Goal: Use online tool/utility: Utilize a website feature to perform a specific function

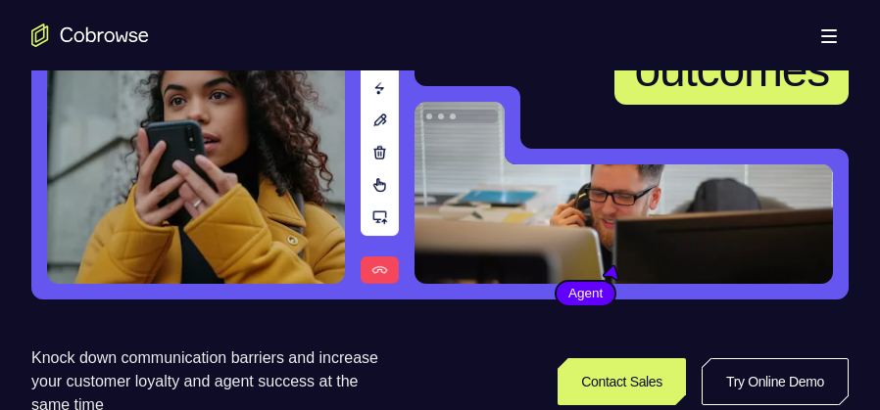
scroll to position [343, 0]
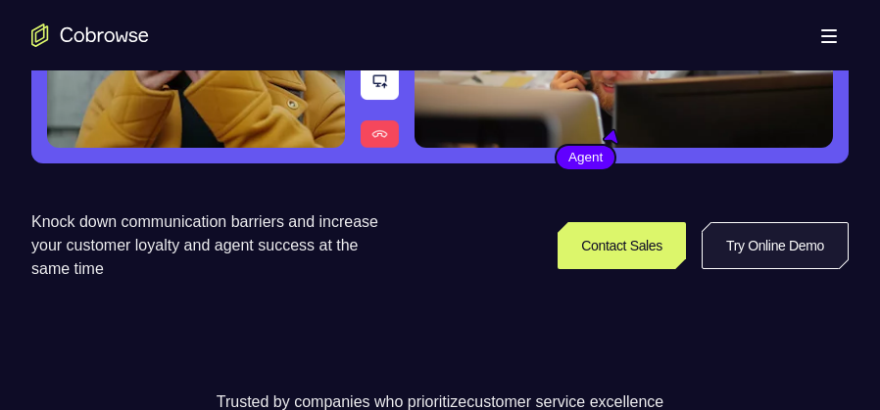
click at [775, 251] on link "Try Online Demo" at bounding box center [774, 245] width 147 height 47
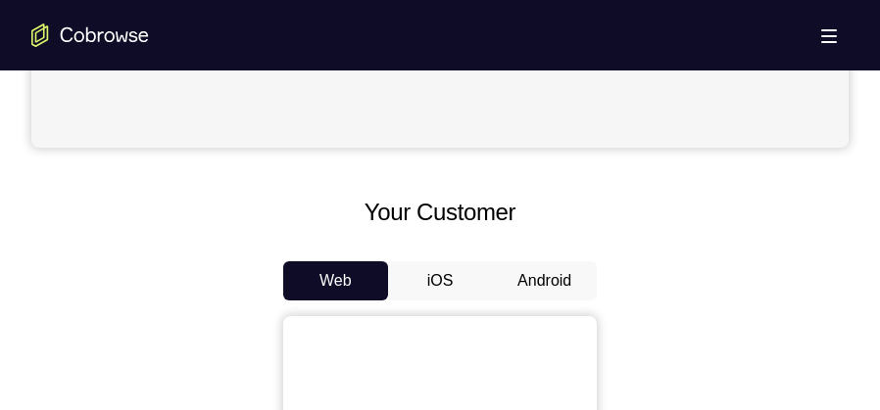
scroll to position [882, 0]
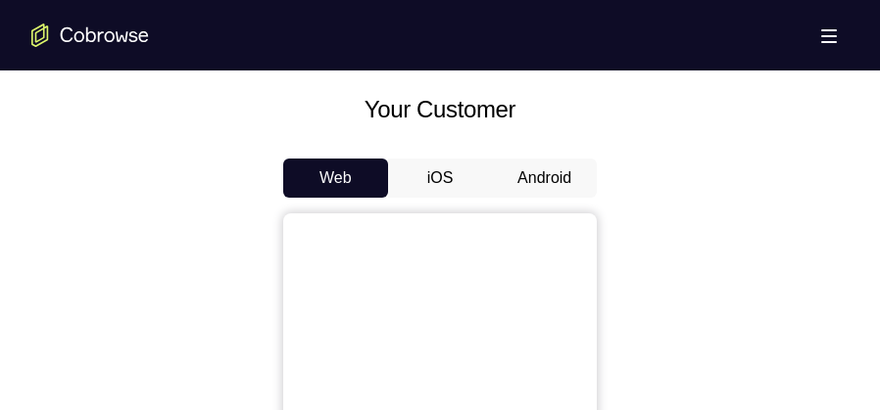
click at [562, 170] on button "Android" at bounding box center [544, 178] width 105 height 39
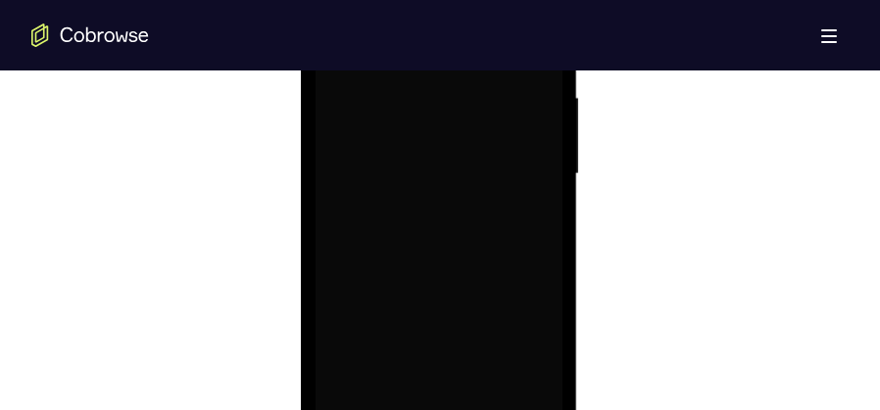
scroll to position [0, 0]
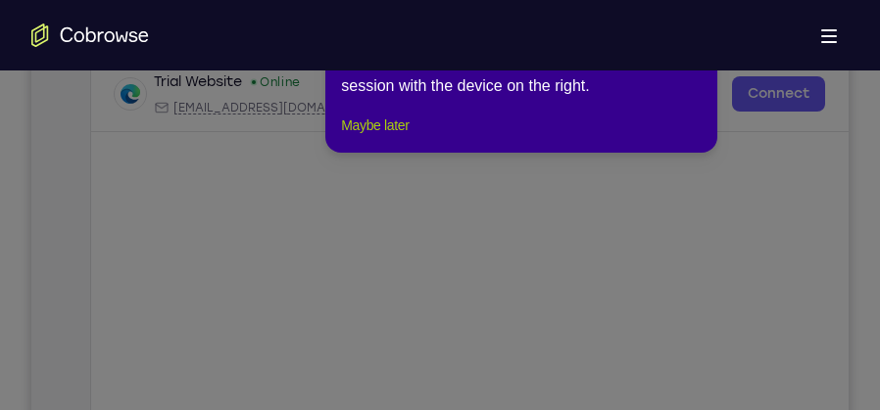
click at [394, 137] on button "Maybe later" at bounding box center [375, 126] width 68 height 24
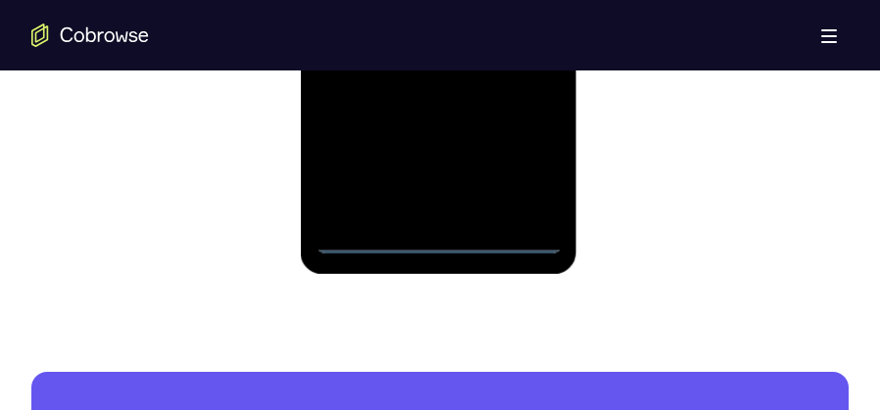
scroll to position [1421, 0]
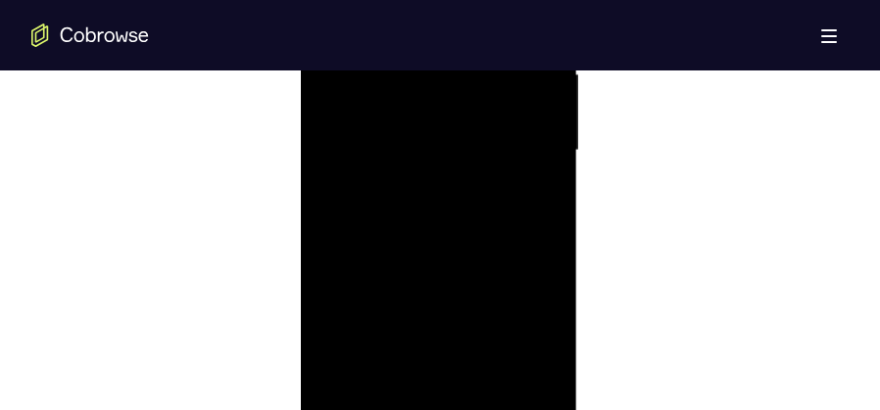
scroll to position [1225, 0]
click at [524, 345] on div at bounding box center [437, 174] width 247 height 549
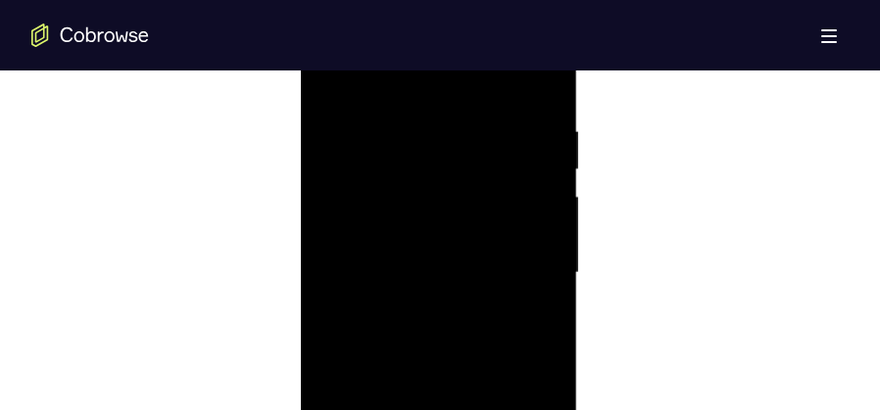
scroll to position [1127, 0]
click at [517, 262] on div at bounding box center [437, 272] width 247 height 549
click at [415, 309] on div at bounding box center [437, 272] width 247 height 549
click at [450, 255] on div at bounding box center [437, 272] width 247 height 549
click at [416, 267] on div at bounding box center [437, 272] width 247 height 549
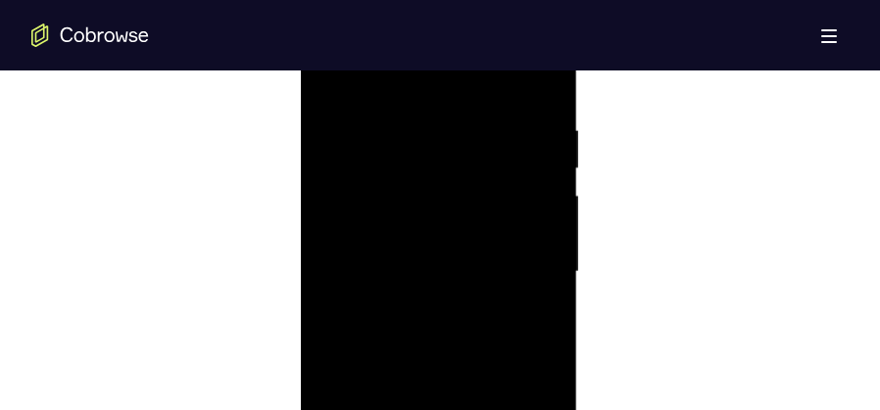
click at [442, 357] on div at bounding box center [437, 272] width 247 height 549
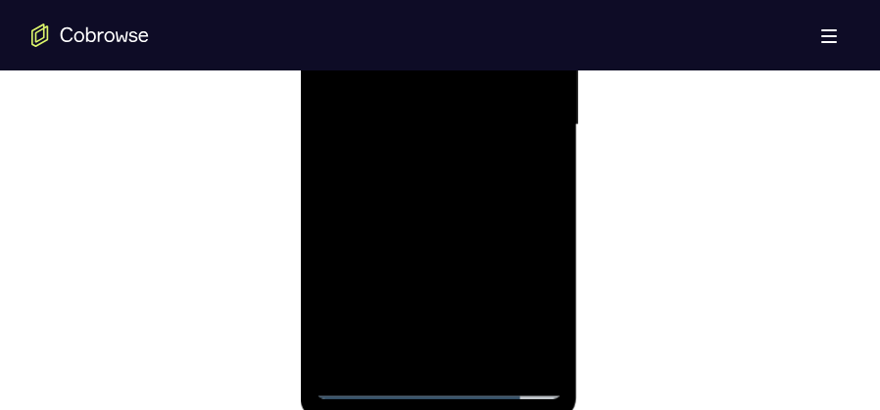
click at [491, 355] on div at bounding box center [437, 125] width 247 height 549
click at [439, 228] on div at bounding box center [437, 125] width 247 height 549
click at [455, 255] on div at bounding box center [437, 223] width 247 height 549
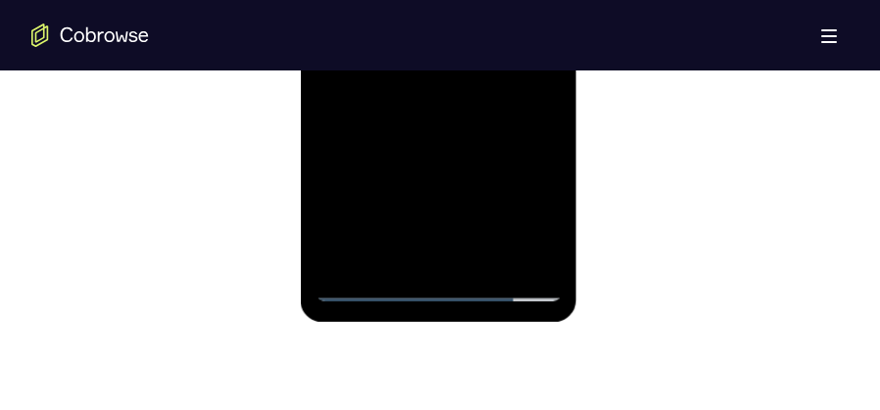
scroll to position [1323, 0]
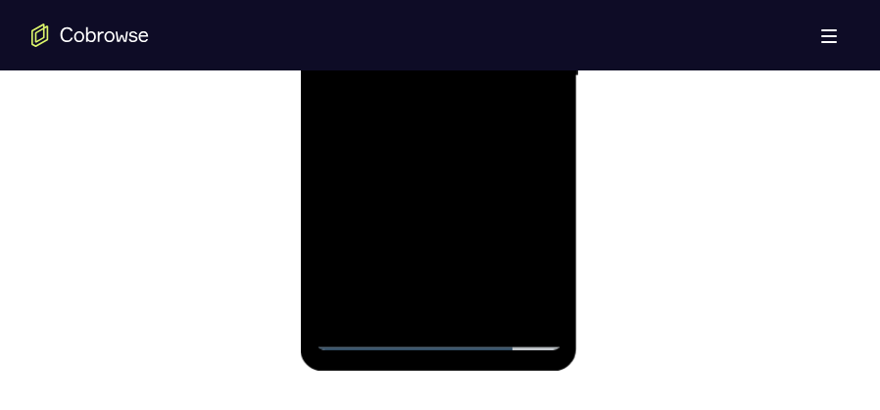
click at [419, 300] on div at bounding box center [437, 76] width 247 height 549
click at [388, 300] on div at bounding box center [437, 76] width 247 height 549
click at [493, 187] on div at bounding box center [437, 76] width 247 height 549
click at [535, 110] on div at bounding box center [437, 76] width 247 height 549
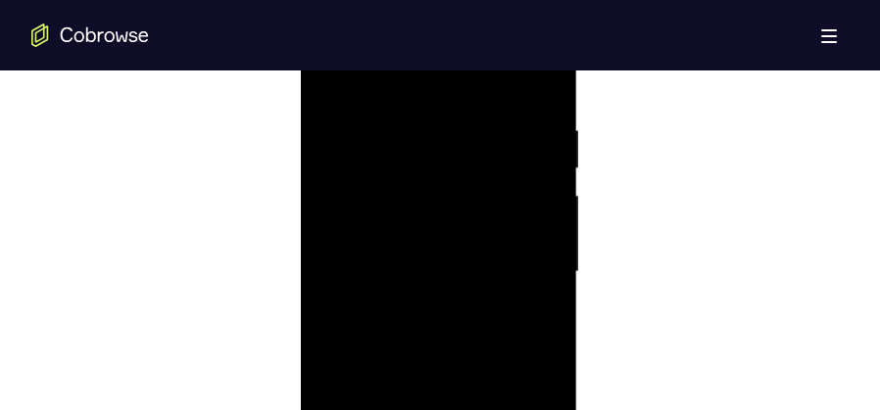
scroll to position [1127, 0]
click at [333, 79] on div at bounding box center [437, 272] width 247 height 549
click at [439, 351] on div at bounding box center [437, 272] width 247 height 549
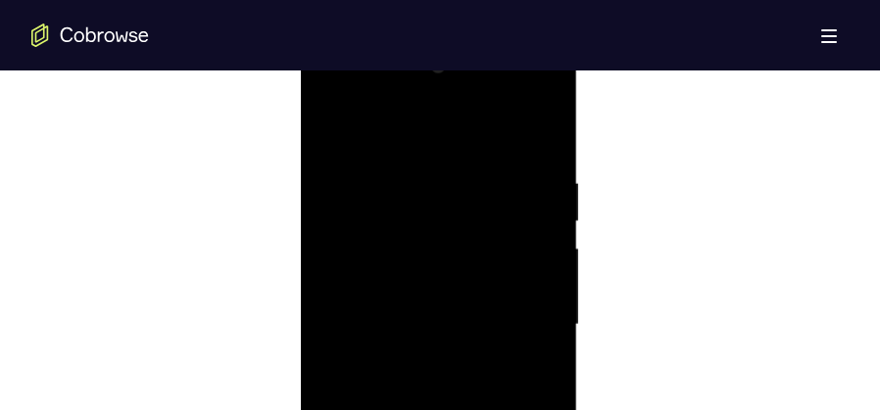
scroll to position [1078, 0]
click at [337, 125] on div at bounding box center [437, 321] width 247 height 549
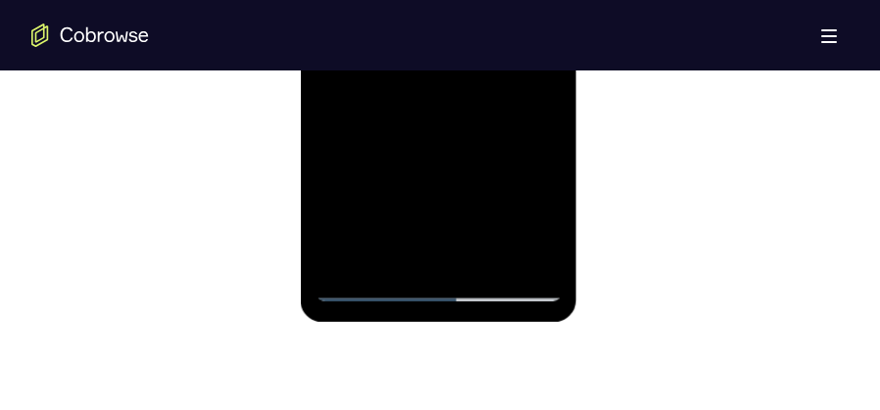
click at [484, 256] on div at bounding box center [437, 27] width 247 height 549
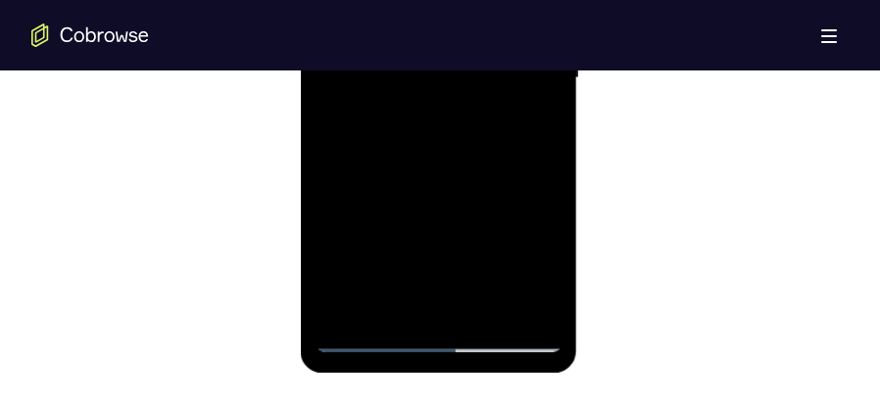
scroll to position [1274, 0]
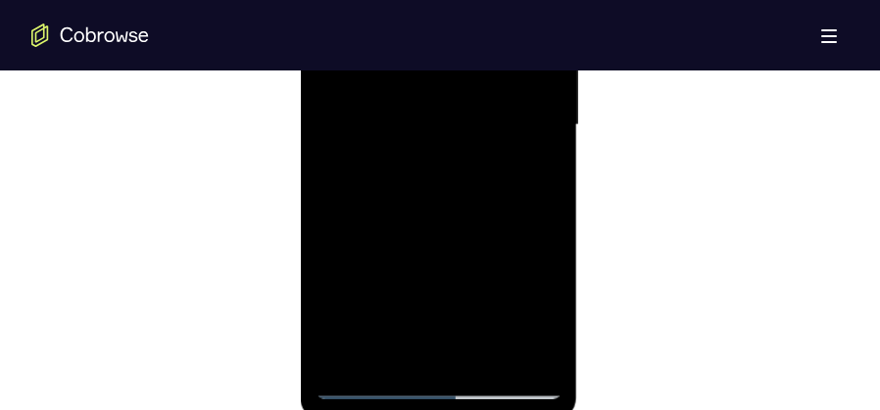
click at [466, 202] on div at bounding box center [437, 125] width 247 height 549
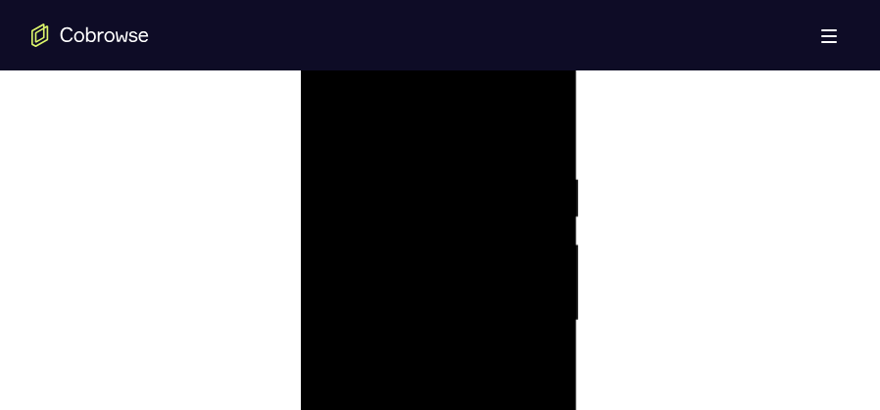
drag, startPoint x: 519, startPoint y: 186, endPoint x: 510, endPoint y: 319, distance: 133.5
click at [510, 319] on div at bounding box center [437, 321] width 247 height 549
click at [326, 130] on div at bounding box center [437, 321] width 247 height 549
click at [335, 75] on div at bounding box center [437, 272] width 247 height 549
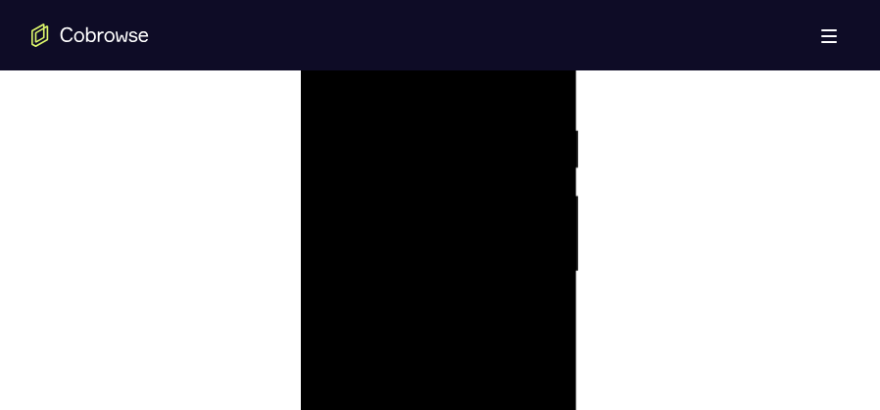
drag, startPoint x: 431, startPoint y: 131, endPoint x: 271, endPoint y: 132, distance: 159.7
click at [300, 132] on html "Online web based iOS Simulators and Android Emulators. Run iPhone, iPad, Mobile…" at bounding box center [439, 277] width 279 height 588
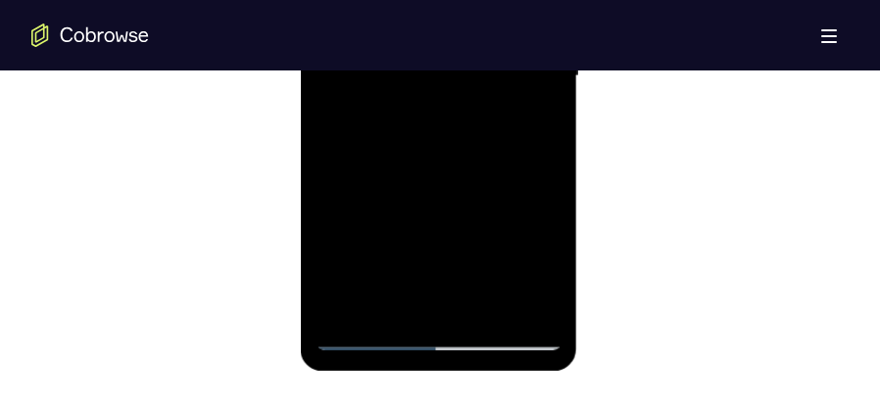
click at [443, 307] on div at bounding box center [437, 76] width 247 height 549
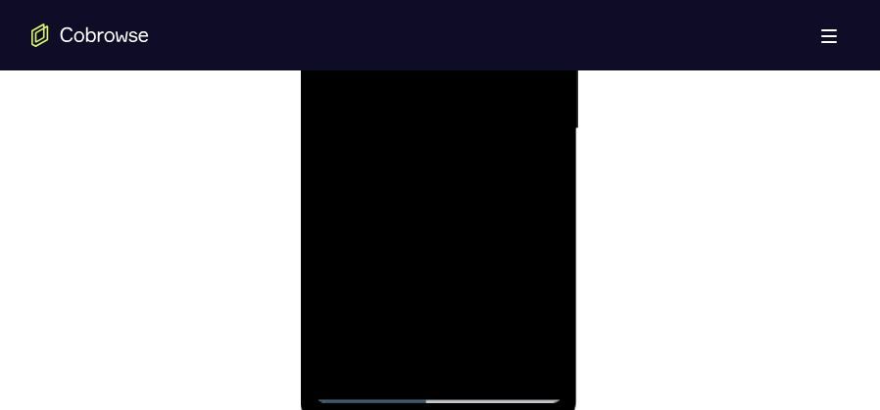
scroll to position [1274, 0]
drag, startPoint x: 397, startPoint y: 205, endPoint x: 417, endPoint y: 95, distance: 111.6
click at [417, 95] on div at bounding box center [437, 125] width 247 height 549
drag, startPoint x: 454, startPoint y: 219, endPoint x: 477, endPoint y: 41, distance: 179.8
click at [477, 41] on div at bounding box center [437, 125] width 247 height 549
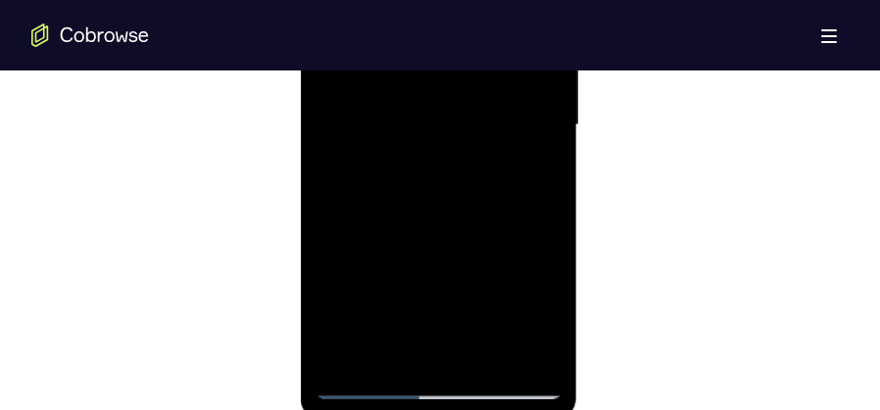
drag, startPoint x: 507, startPoint y: 265, endPoint x: 552, endPoint y: -77, distance: 344.7
click at [552, 0] on div at bounding box center [437, 125] width 247 height 549
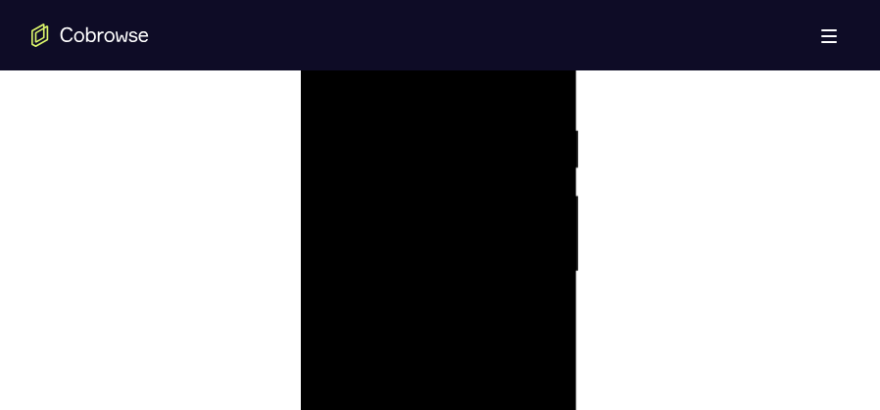
scroll to position [1225, 0]
drag, startPoint x: 488, startPoint y: 252, endPoint x: 516, endPoint y: -69, distance: 321.6
click at [516, 0] on div at bounding box center [437, 174] width 247 height 549
drag, startPoint x: 470, startPoint y: 297, endPoint x: 533, endPoint y: -94, distance: 395.9
click at [533, 0] on div at bounding box center [437, 174] width 247 height 549
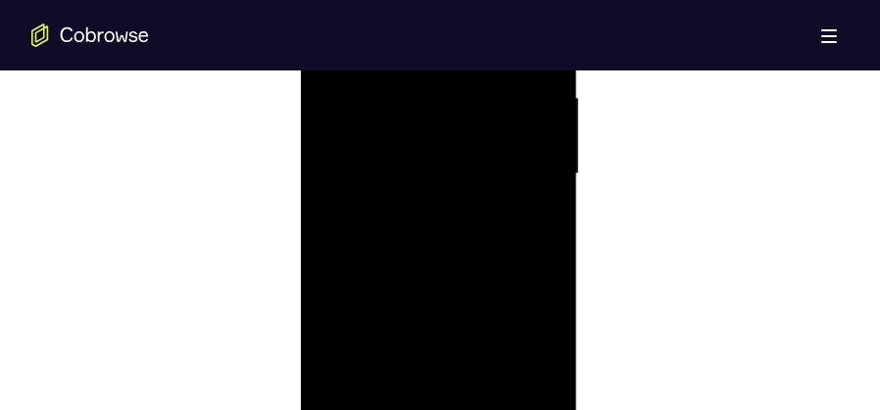
drag, startPoint x: 492, startPoint y: 304, endPoint x: 790, endPoint y: -78, distance: 484.4
click at [489, 36] on div at bounding box center [437, 174] width 247 height 549
drag, startPoint x: 484, startPoint y: 358, endPoint x: 587, endPoint y: -94, distance: 463.2
click at [579, 0] on html "Online web based iOS Simulators and Android Emulators. Run iPhone, iPad, Mobile…" at bounding box center [439, 277] width 279 height 588
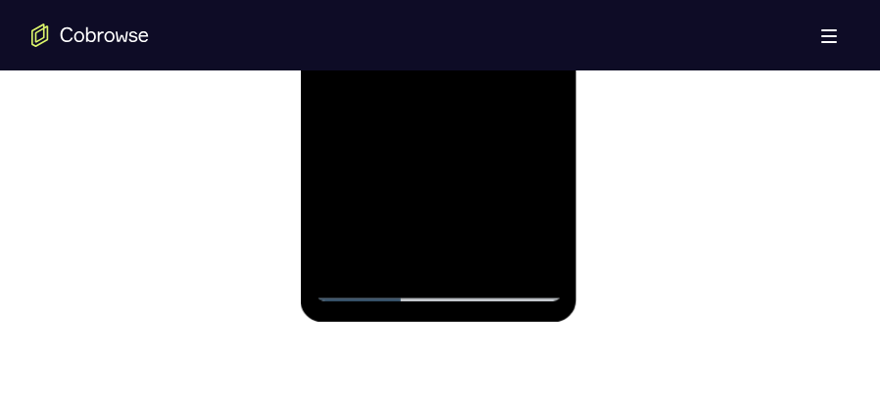
scroll to position [1225, 0]
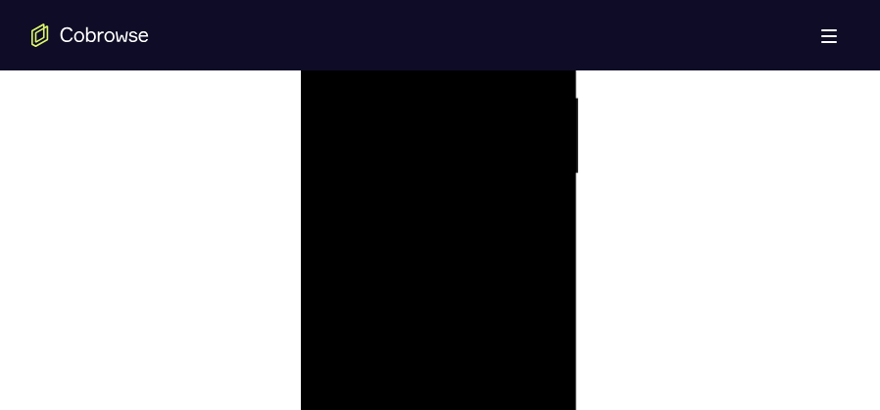
drag, startPoint x: 475, startPoint y: 227, endPoint x: 513, endPoint y: -82, distance: 311.9
click at [513, 0] on div at bounding box center [437, 174] width 247 height 549
drag, startPoint x: 448, startPoint y: 350, endPoint x: 433, endPoint y: 298, distance: 54.0
click at [436, 313] on div at bounding box center [437, 174] width 247 height 549
drag, startPoint x: 433, startPoint y: 298, endPoint x: 465, endPoint y: 20, distance: 280.1
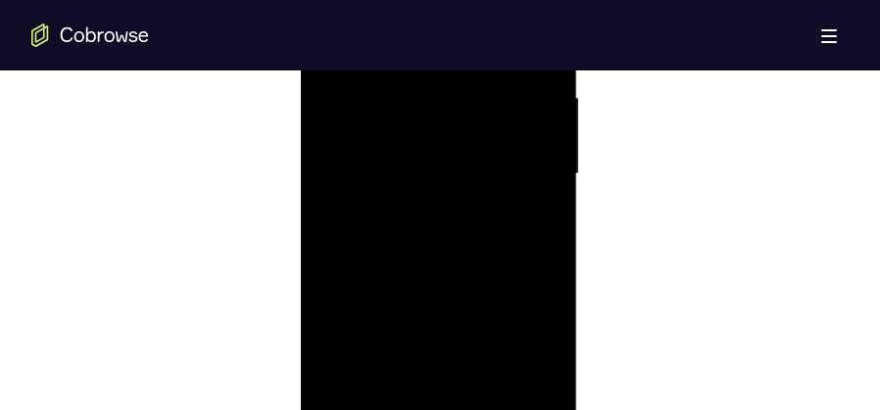
click at [465, 20] on div at bounding box center [437, 174] width 247 height 549
drag, startPoint x: 461, startPoint y: 320, endPoint x: 511, endPoint y: 9, distance: 315.5
click at [511, 9] on div at bounding box center [437, 223] width 247 height 549
drag, startPoint x: 458, startPoint y: 297, endPoint x: 522, endPoint y: -91, distance: 393.3
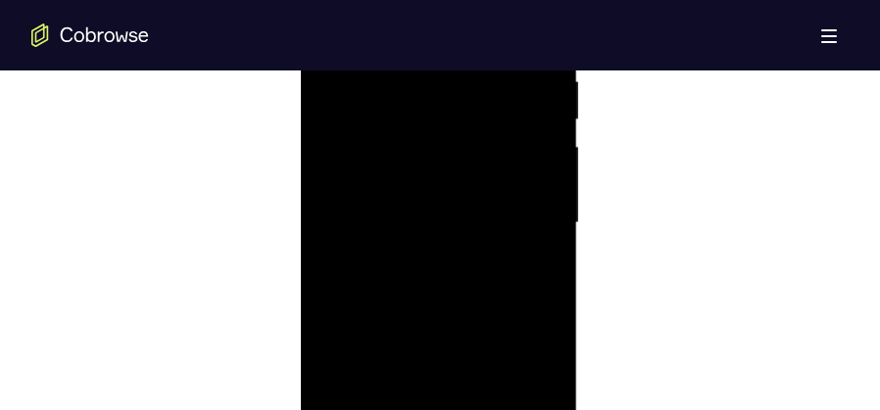
click at [522, 0] on html "Online web based iOS Simulators and Android Emulators. Run iPhone, iPad, Mobile…" at bounding box center [439, 228] width 279 height 588
drag, startPoint x: 470, startPoint y: 325, endPoint x: 803, endPoint y: 3, distance: 463.5
click at [512, 0] on div at bounding box center [437, 223] width 247 height 549
drag, startPoint x: 469, startPoint y: 365, endPoint x: 499, endPoint y: 26, distance: 340.2
click at [499, 26] on div at bounding box center [437, 223] width 247 height 549
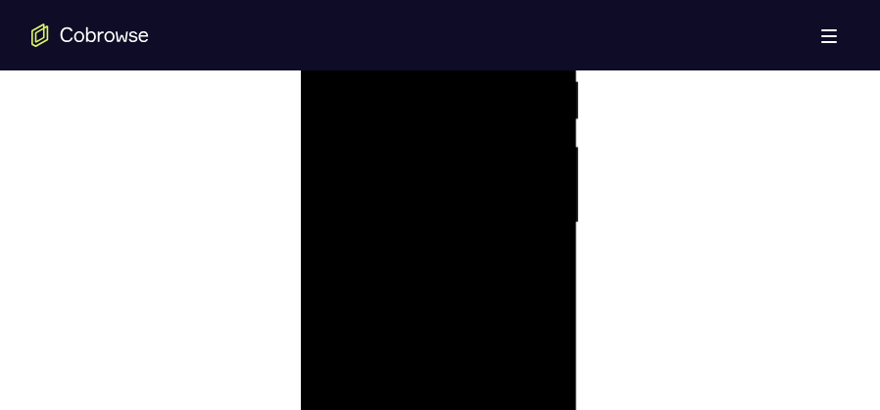
drag, startPoint x: 512, startPoint y: 282, endPoint x: 807, endPoint y: -58, distance: 450.0
click at [506, 8] on div at bounding box center [437, 223] width 247 height 549
drag, startPoint x: 505, startPoint y: 249, endPoint x: 541, endPoint y: -94, distance: 344.8
click at [541, 0] on html "Online web based iOS Simulators and Android Emulators. Run iPhone, iPad, Mobile…" at bounding box center [439, 228] width 279 height 588
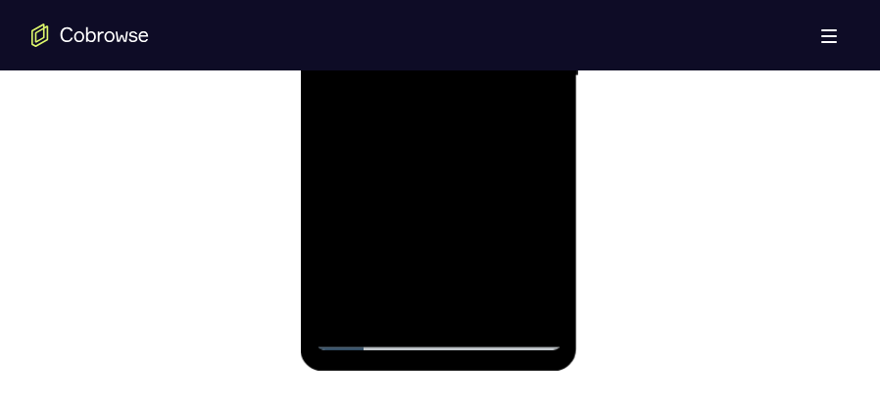
click at [359, 309] on div at bounding box center [437, 76] width 247 height 549
click at [352, 308] on div at bounding box center [437, 76] width 247 height 549
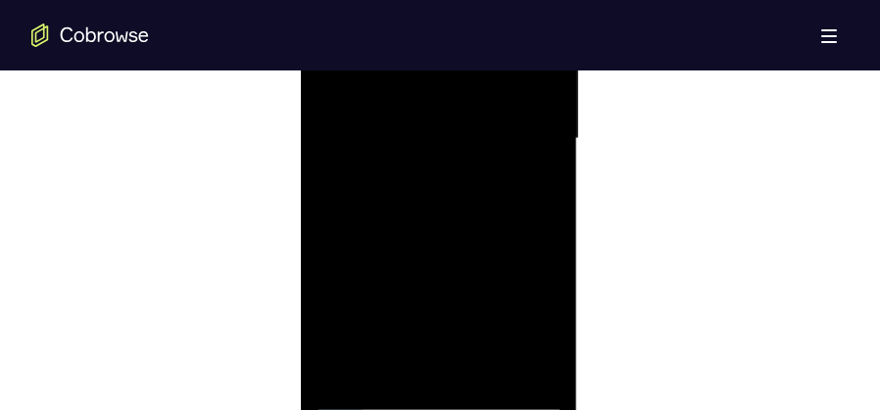
scroll to position [1127, 0]
drag, startPoint x: 462, startPoint y: 147, endPoint x: 451, endPoint y: 431, distance: 284.4
click at [451, 410] on div at bounding box center [437, 272] width 247 height 549
drag, startPoint x: 493, startPoint y: 247, endPoint x: 503, endPoint y: 107, distance: 140.4
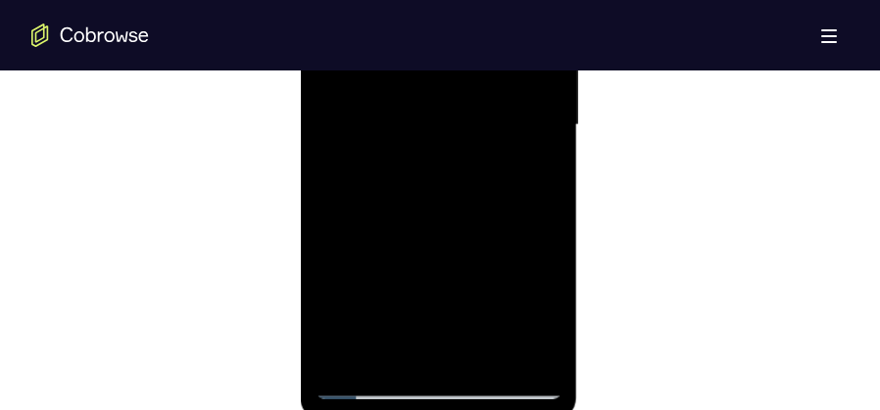
click at [503, 107] on div at bounding box center [437, 125] width 247 height 549
drag, startPoint x: 500, startPoint y: 272, endPoint x: 517, endPoint y: 118, distance: 155.8
click at [517, 118] on div at bounding box center [437, 125] width 247 height 549
drag, startPoint x: 476, startPoint y: 286, endPoint x: 505, endPoint y: 74, distance: 213.5
click at [505, 74] on div at bounding box center [437, 125] width 247 height 549
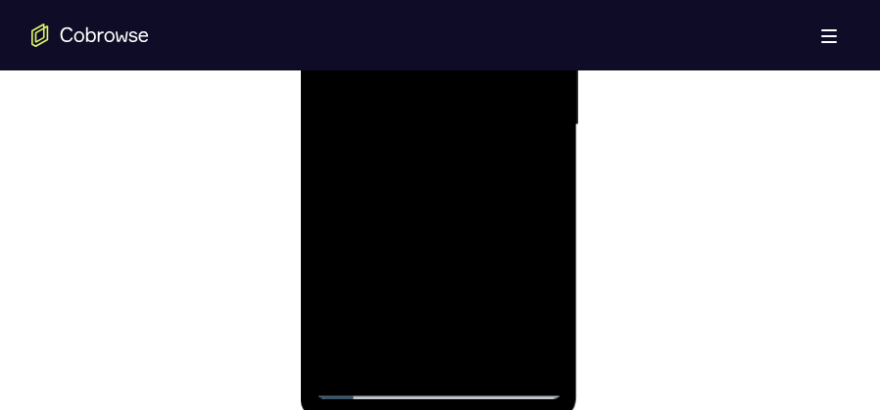
drag, startPoint x: 482, startPoint y: 244, endPoint x: 828, endPoint y: -146, distance: 521.2
click at [527, 18] on div at bounding box center [437, 125] width 247 height 549
drag, startPoint x: 488, startPoint y: 189, endPoint x: 511, endPoint y: 18, distance: 173.0
click at [511, 18] on div at bounding box center [437, 125] width 247 height 549
drag, startPoint x: 480, startPoint y: 202, endPoint x: 506, endPoint y: -3, distance: 206.3
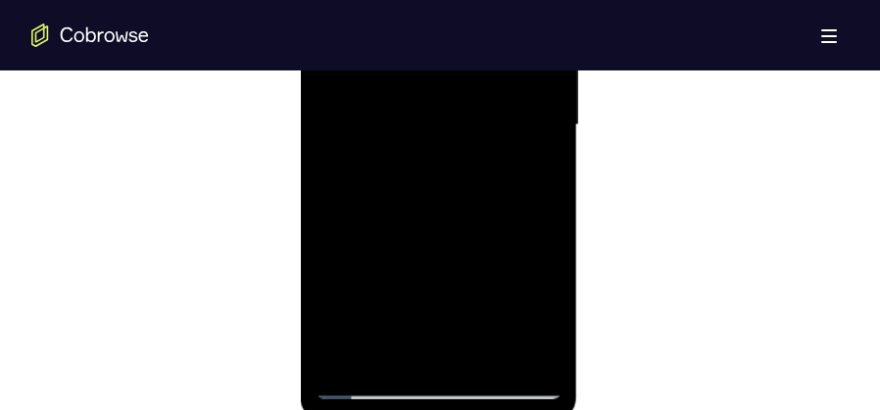
click at [506, 0] on div at bounding box center [437, 125] width 247 height 549
drag, startPoint x: 468, startPoint y: 216, endPoint x: 794, endPoint y: -95, distance: 449.7
click at [493, 69] on div at bounding box center [437, 125] width 247 height 549
drag, startPoint x: 465, startPoint y: 222, endPoint x: 480, endPoint y: -9, distance: 231.7
click at [480, 0] on div at bounding box center [437, 125] width 247 height 549
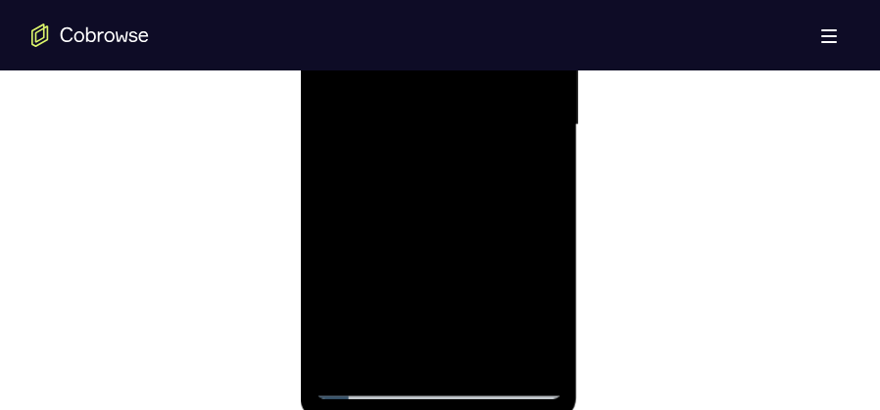
drag, startPoint x: 449, startPoint y: 255, endPoint x: 792, endPoint y: -150, distance: 530.4
click at [491, 13] on div at bounding box center [437, 125] width 247 height 549
drag, startPoint x: 430, startPoint y: 249, endPoint x: 439, endPoint y: 115, distance: 134.5
click at [439, 115] on div at bounding box center [437, 125] width 247 height 549
click at [548, 100] on div at bounding box center [437, 125] width 247 height 549
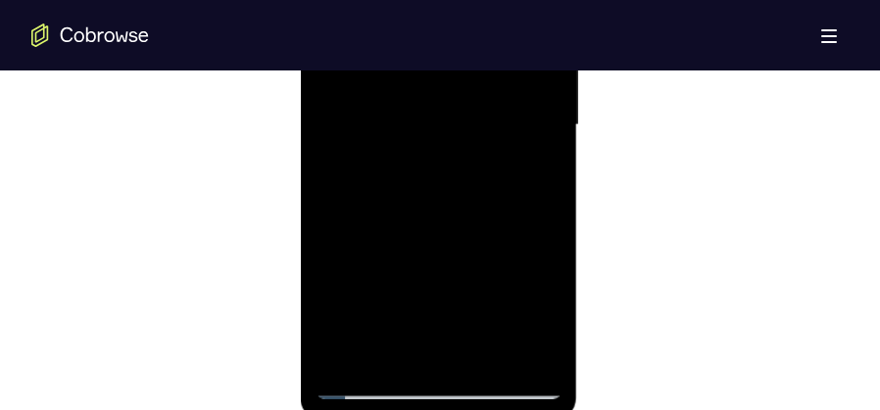
drag, startPoint x: 488, startPoint y: 102, endPoint x: 493, endPoint y: 226, distance: 124.5
click at [493, 226] on div at bounding box center [437, 125] width 247 height 549
click at [539, 219] on div at bounding box center [437, 125] width 247 height 549
click at [548, 214] on div at bounding box center [437, 125] width 247 height 549
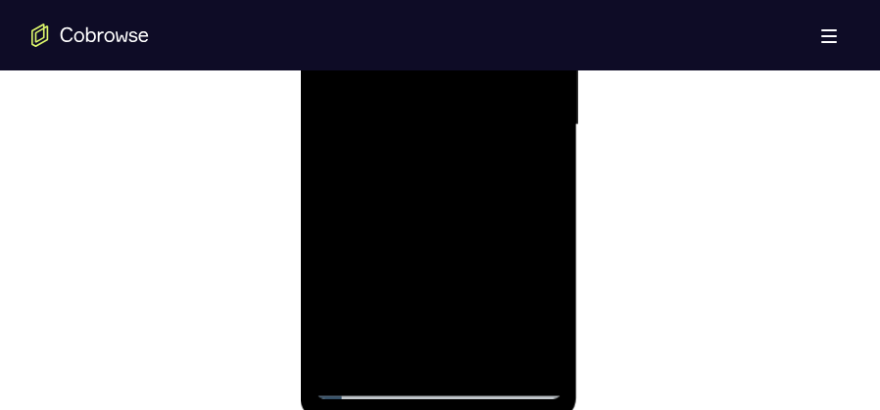
click at [548, 214] on div at bounding box center [437, 125] width 247 height 549
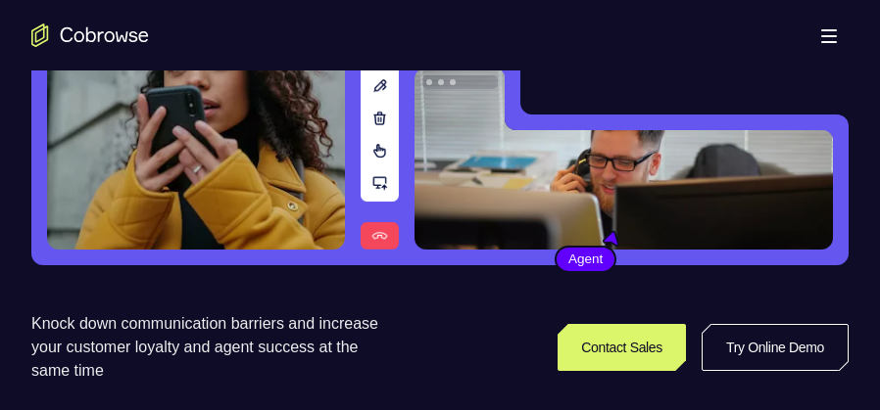
scroll to position [245, 0]
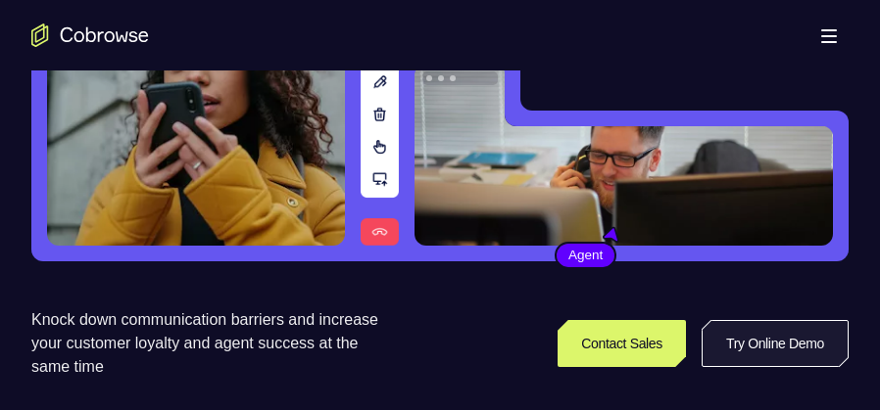
click at [749, 334] on link "Try Online Demo" at bounding box center [774, 343] width 147 height 47
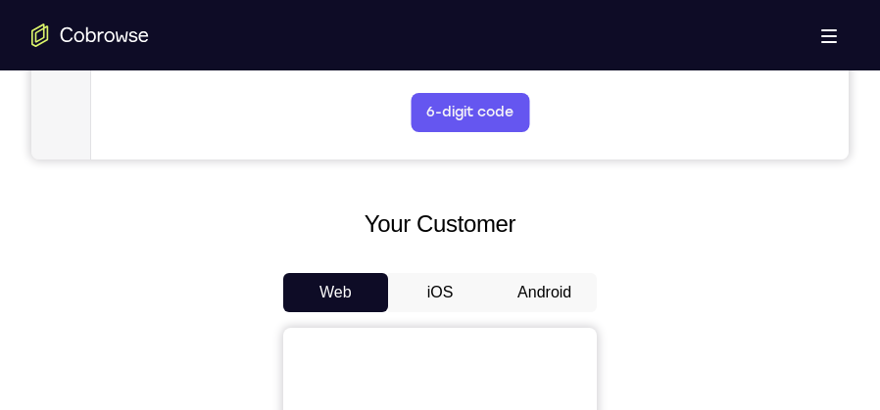
scroll to position [882, 0]
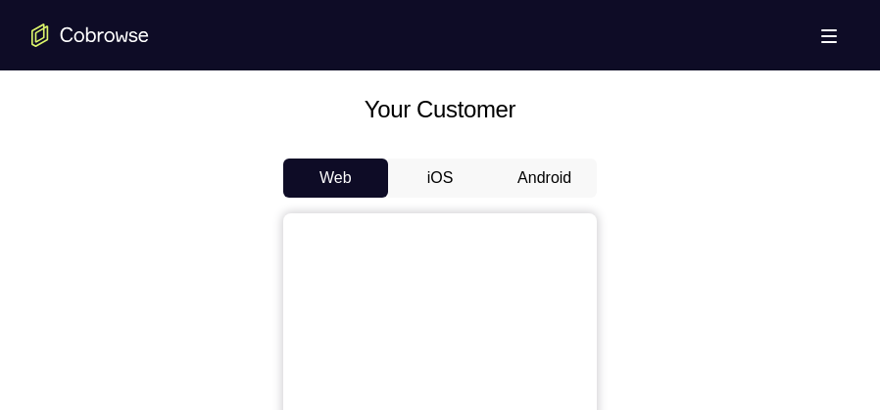
click at [534, 175] on button "Android" at bounding box center [544, 178] width 105 height 39
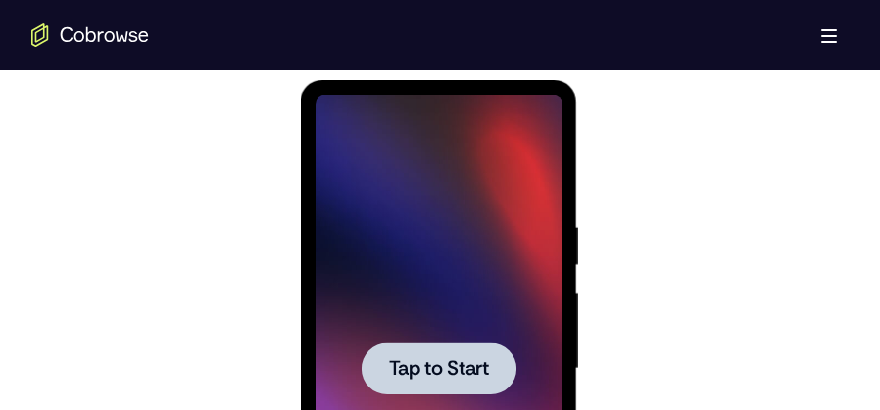
scroll to position [1127, 0]
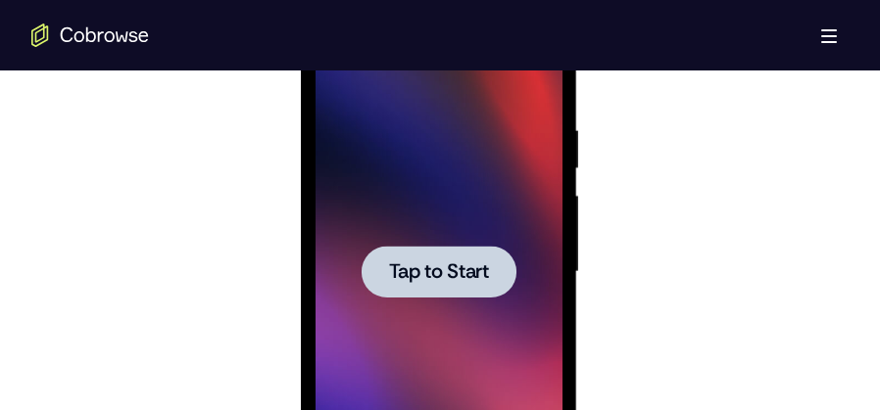
click at [371, 300] on div at bounding box center [437, 272] width 247 height 549
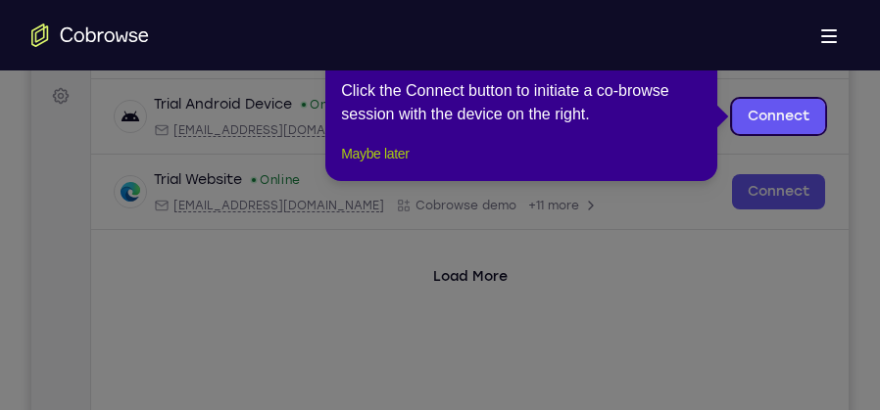
click at [377, 166] on button "Maybe later" at bounding box center [375, 154] width 68 height 24
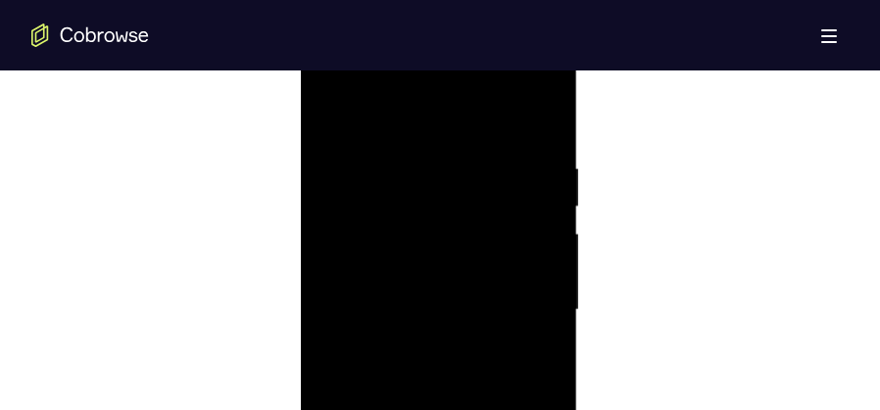
scroll to position [1274, 0]
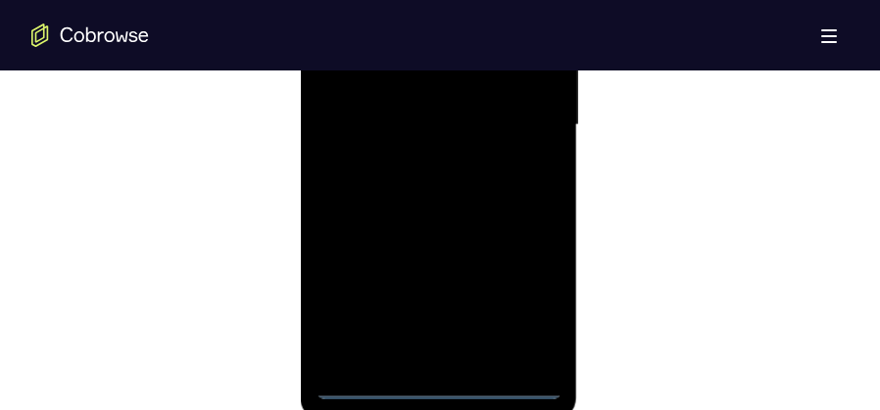
click at [441, 388] on div at bounding box center [437, 125] width 247 height 549
click at [520, 300] on div at bounding box center [437, 125] width 247 height 549
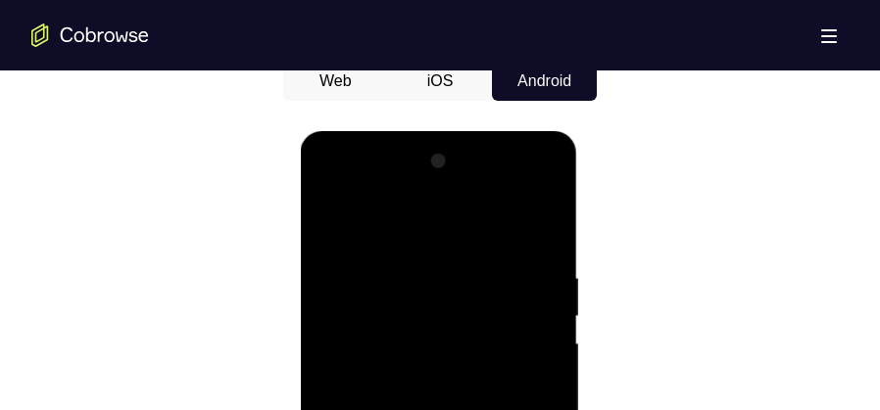
scroll to position [882, 0]
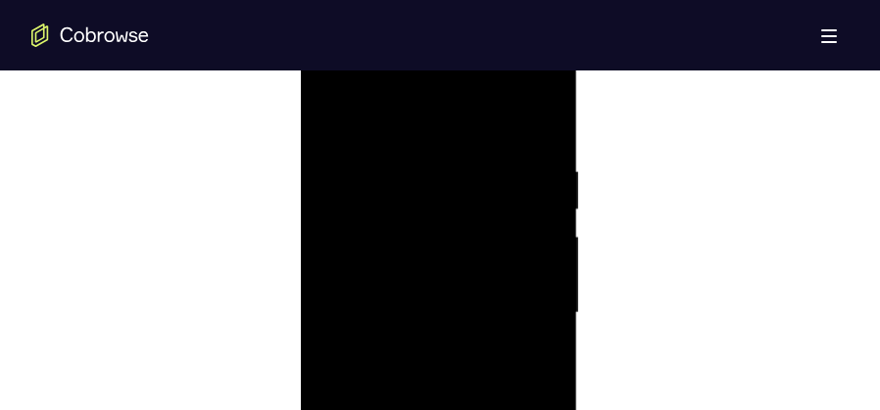
scroll to position [1127, 0]
click at [522, 261] on div at bounding box center [437, 272] width 247 height 549
click at [417, 305] on div at bounding box center [437, 272] width 247 height 549
click at [434, 252] on div at bounding box center [437, 272] width 247 height 549
click at [433, 270] on div at bounding box center [437, 272] width 247 height 549
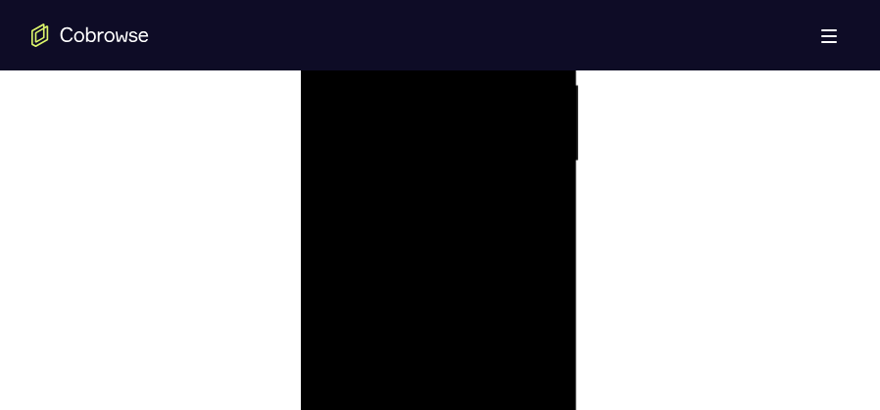
scroll to position [1323, 0]
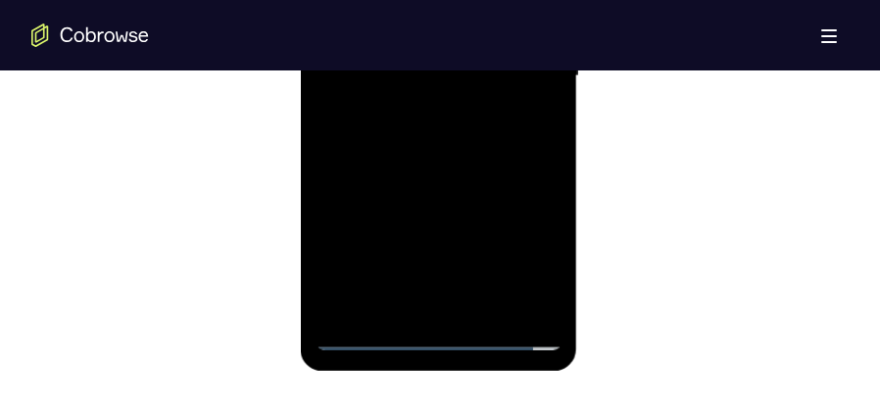
click at [435, 135] on div at bounding box center [437, 76] width 247 height 549
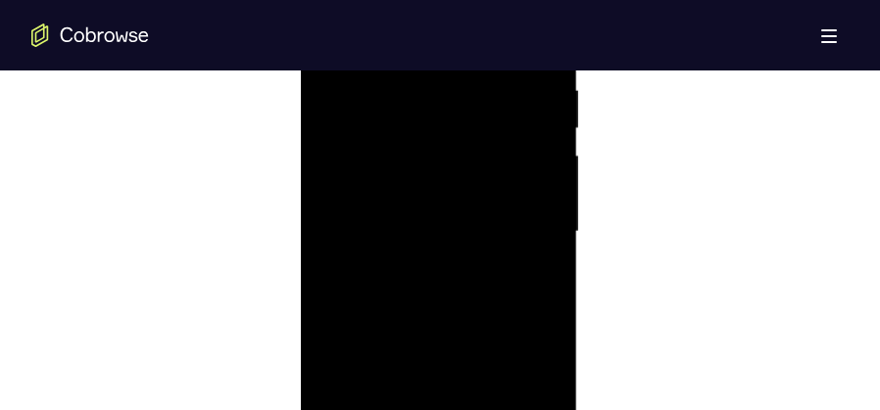
scroll to position [1274, 0]
click at [426, 207] on div at bounding box center [437, 125] width 247 height 549
click at [542, 213] on div at bounding box center [437, 125] width 247 height 549
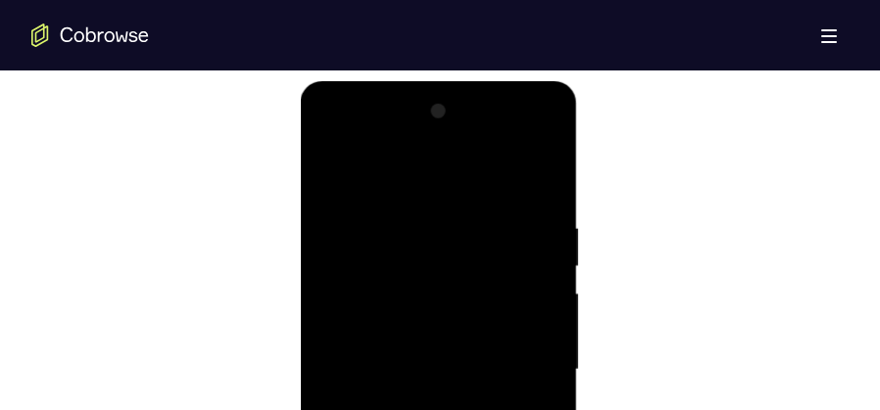
scroll to position [1372, 0]
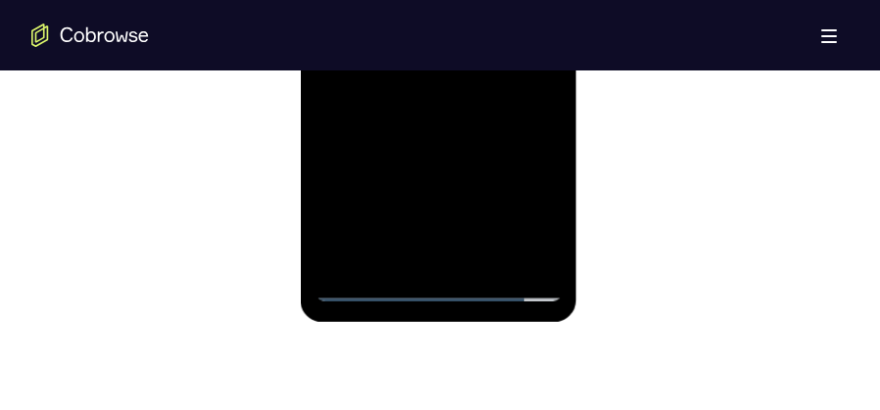
click at [482, 265] on div at bounding box center [437, 27] width 247 height 549
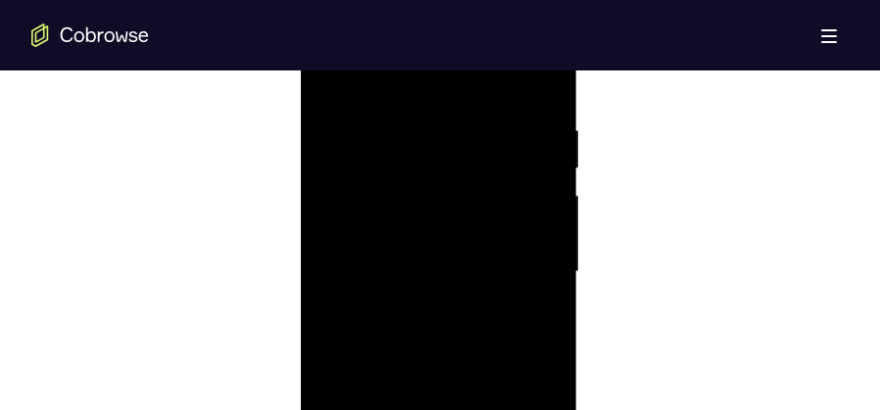
click at [432, 379] on div at bounding box center [437, 272] width 247 height 549
click at [455, 295] on div at bounding box center [437, 272] width 247 height 549
click at [332, 206] on div at bounding box center [437, 223] width 247 height 549
drag, startPoint x: 495, startPoint y: 353, endPoint x: 510, endPoint y: 275, distance: 79.0
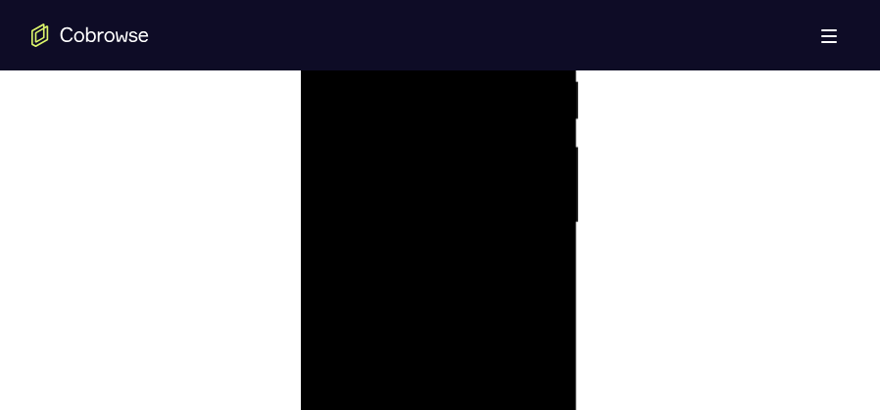
click at [510, 275] on div at bounding box center [437, 223] width 247 height 549
click at [526, 277] on div at bounding box center [437, 223] width 247 height 549
click at [545, 251] on div at bounding box center [437, 321] width 247 height 549
click at [549, 255] on div at bounding box center [437, 321] width 247 height 549
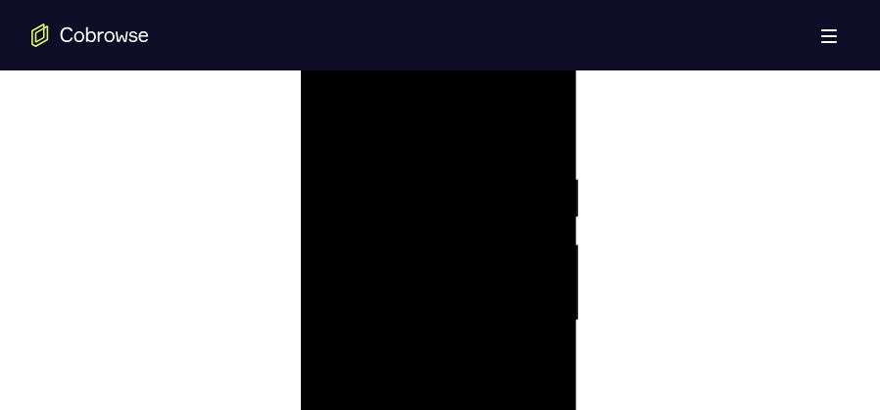
click at [549, 255] on div at bounding box center [437, 321] width 247 height 549
click at [330, 123] on div at bounding box center [437, 321] width 247 height 549
click at [371, 303] on div at bounding box center [437, 223] width 247 height 549
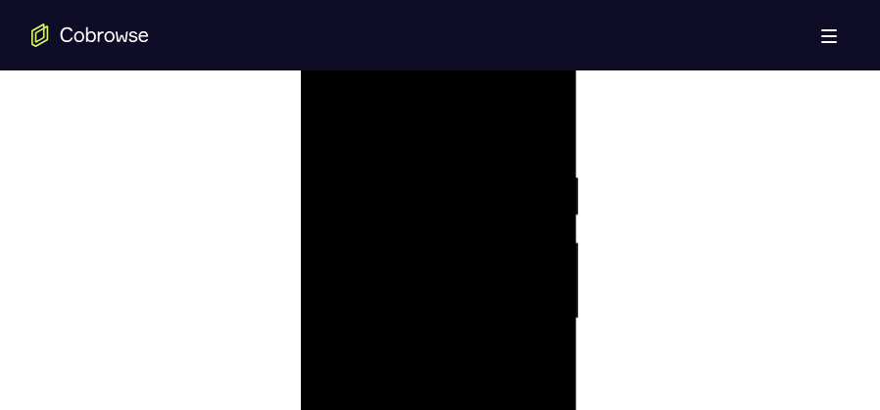
scroll to position [1078, 0]
click at [549, 221] on div at bounding box center [437, 321] width 247 height 549
click at [547, 217] on div at bounding box center [437, 321] width 247 height 549
click at [548, 220] on div at bounding box center [437, 321] width 247 height 549
click at [330, 120] on div at bounding box center [437, 321] width 247 height 549
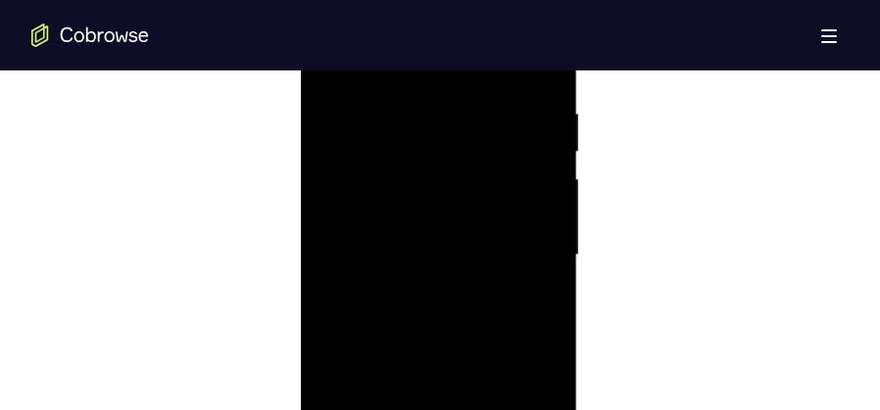
scroll to position [1225, 0]
click at [448, 253] on div at bounding box center [437, 174] width 247 height 549
click at [545, 157] on div at bounding box center [437, 223] width 247 height 549
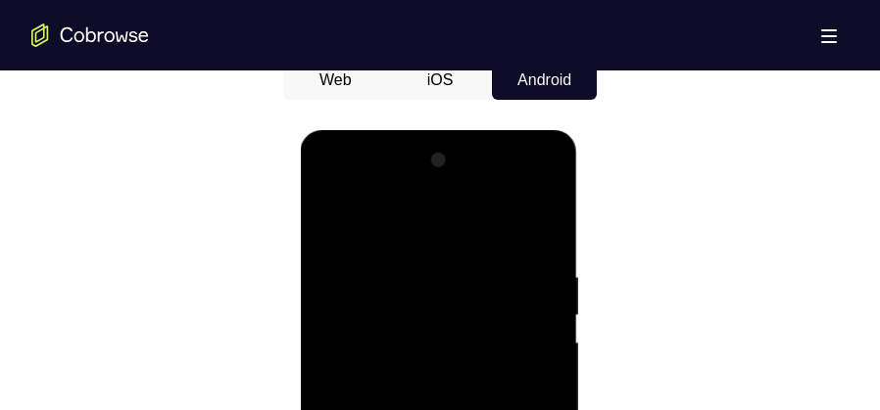
scroll to position [980, 0]
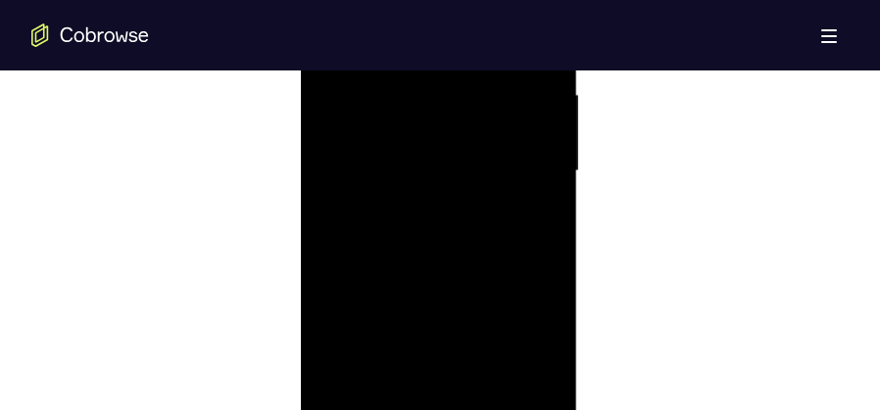
scroll to position [1274, 0]
drag, startPoint x: 453, startPoint y: 286, endPoint x: 457, endPoint y: 168, distance: 118.6
click at [457, 168] on div at bounding box center [437, 125] width 247 height 549
drag, startPoint x: 447, startPoint y: 228, endPoint x: 457, endPoint y: 141, distance: 87.7
click at [457, 141] on div at bounding box center [437, 125] width 247 height 549
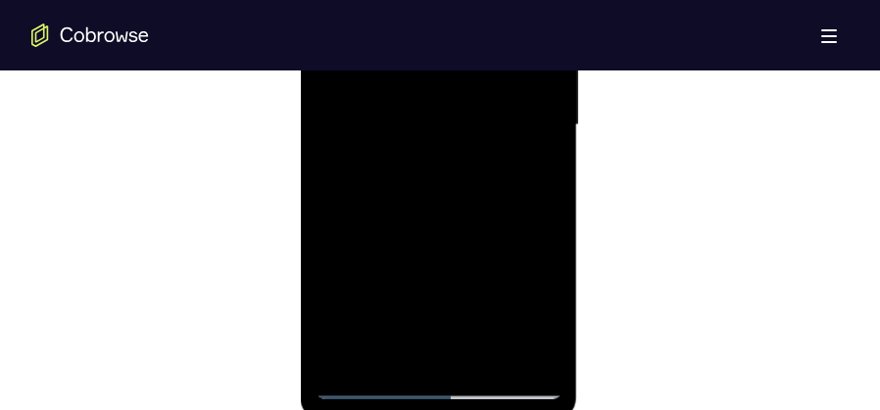
click at [438, 269] on div at bounding box center [437, 125] width 247 height 549
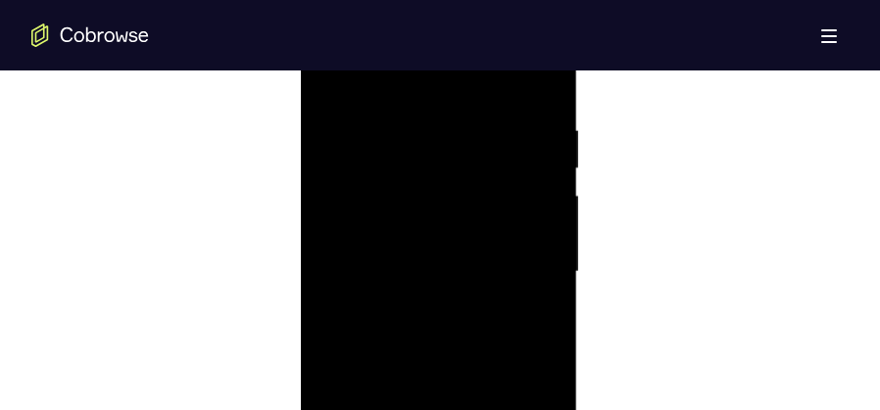
click at [541, 169] on div at bounding box center [437, 272] width 247 height 549
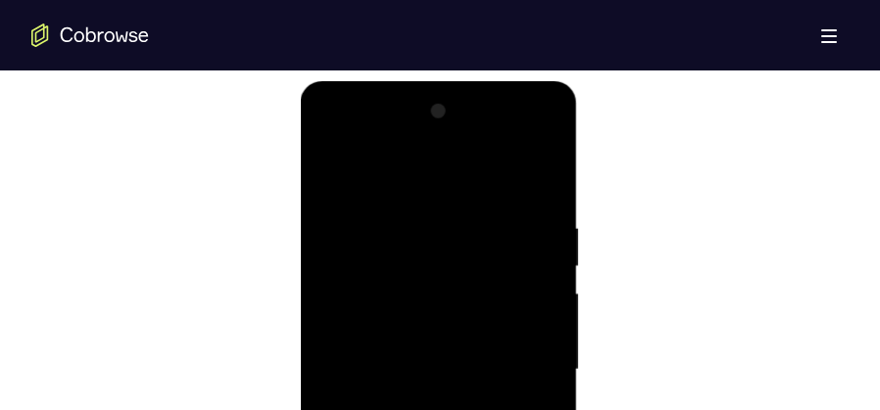
click at [322, 169] on div at bounding box center [437, 370] width 247 height 549
click at [332, 173] on div at bounding box center [437, 370] width 247 height 549
click at [338, 229] on div at bounding box center [437, 370] width 247 height 549
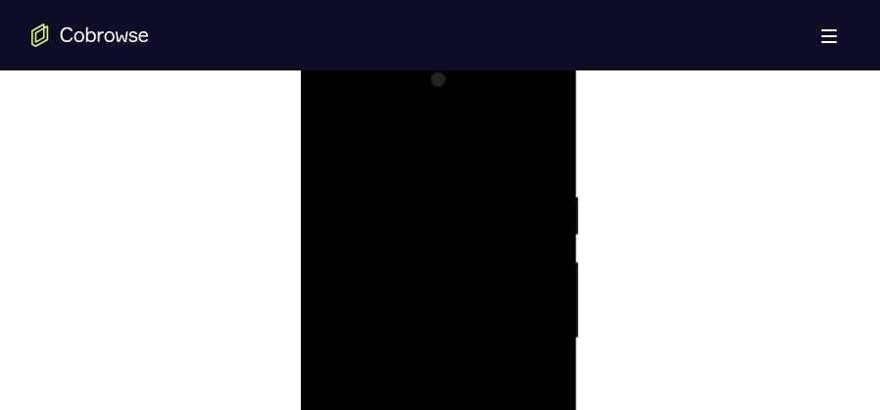
scroll to position [1078, 0]
click at [533, 226] on div at bounding box center [437, 321] width 247 height 549
click at [533, 230] on div at bounding box center [437, 223] width 247 height 549
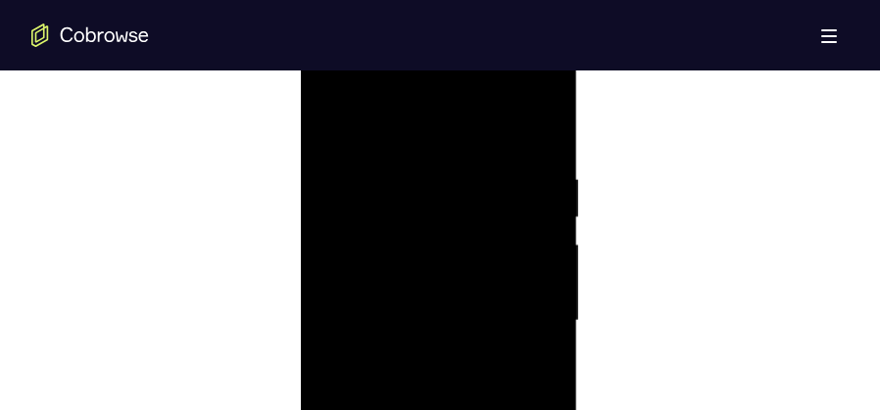
click at [533, 230] on div at bounding box center [437, 321] width 247 height 549
click at [533, 230] on div at bounding box center [437, 174] width 247 height 549
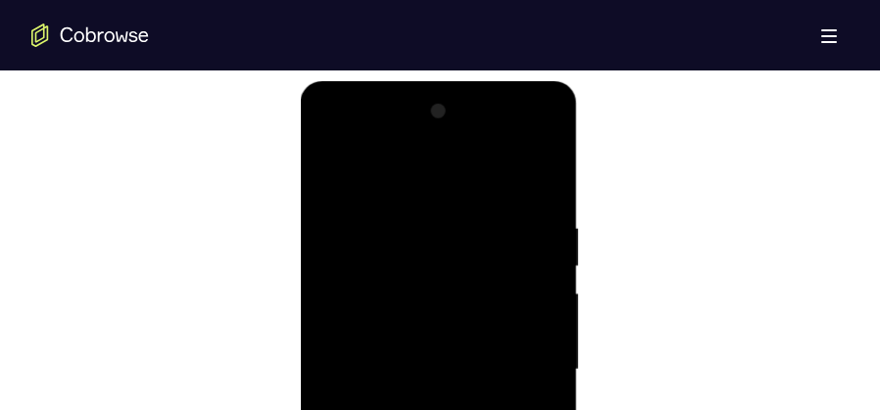
scroll to position [1176, 0]
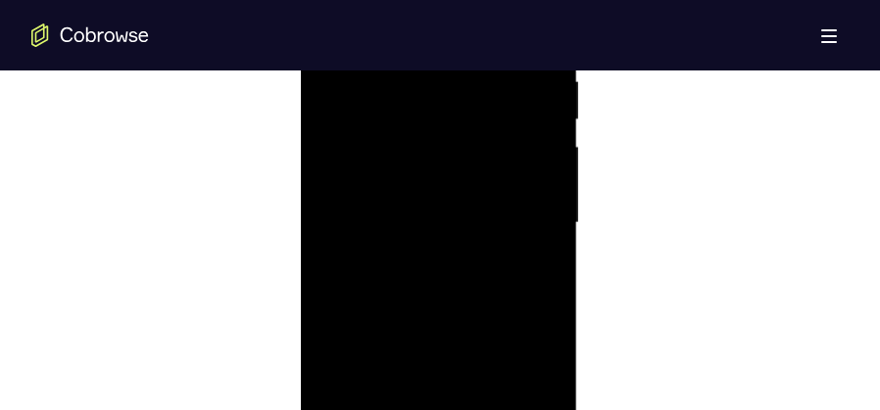
click at [533, 230] on div at bounding box center [437, 223] width 247 height 549
click at [533, 230] on div at bounding box center [437, 321] width 247 height 549
click at [533, 230] on div at bounding box center [437, 223] width 247 height 549
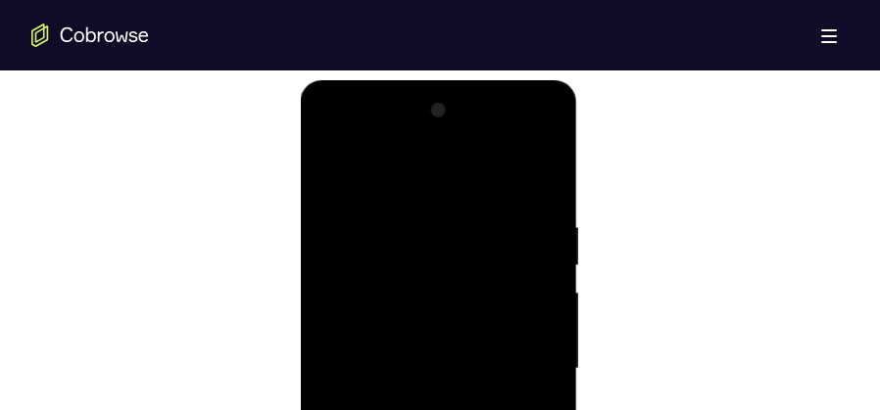
scroll to position [1029, 0]
drag, startPoint x: 533, startPoint y: 377, endPoint x: 286, endPoint y: 226, distance: 289.3
click at [300, 226] on html "Online web based iOS Simulators and Android Emulators. Run iPhone, iPad, Mobile…" at bounding box center [439, 375] width 279 height 588
drag, startPoint x: 340, startPoint y: 231, endPoint x: 345, endPoint y: 220, distance: 11.8
click at [330, 228] on div at bounding box center [437, 370] width 247 height 549
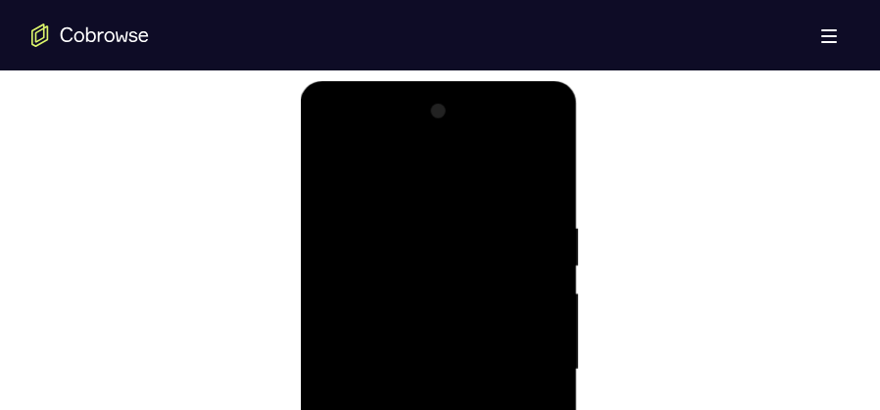
drag, startPoint x: 528, startPoint y: 373, endPoint x: 372, endPoint y: 242, distance: 203.7
click at [372, 242] on div at bounding box center [437, 370] width 247 height 549
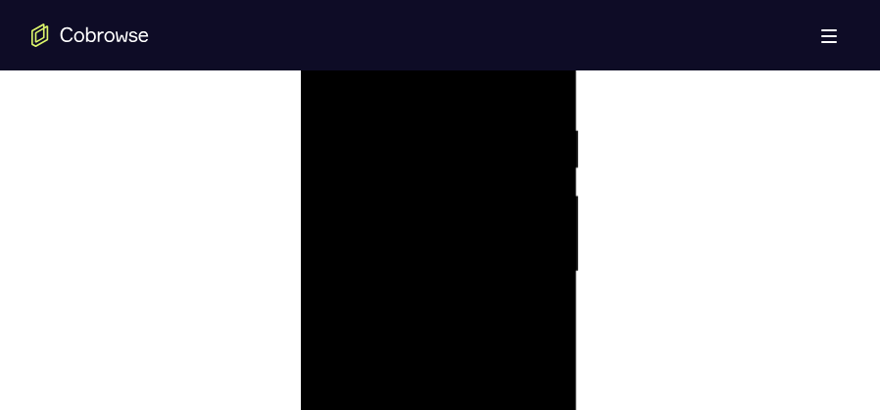
click at [517, 212] on div at bounding box center [437, 272] width 247 height 549
click at [515, 220] on div at bounding box center [437, 321] width 247 height 549
click at [518, 234] on div at bounding box center [437, 321] width 247 height 549
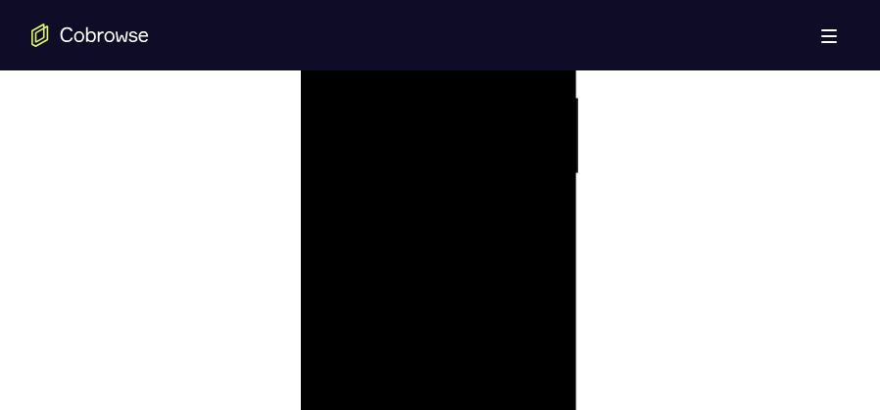
click at [522, 139] on div at bounding box center [437, 174] width 247 height 549
click at [517, 153] on div at bounding box center [437, 272] width 247 height 549
click at [518, 164] on div at bounding box center [437, 272] width 247 height 549
click at [522, 165] on div at bounding box center [437, 272] width 247 height 549
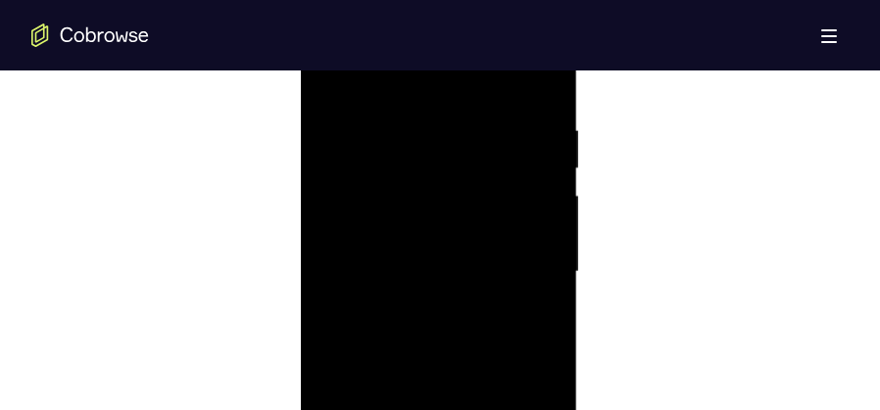
click at [522, 163] on div at bounding box center [437, 272] width 247 height 549
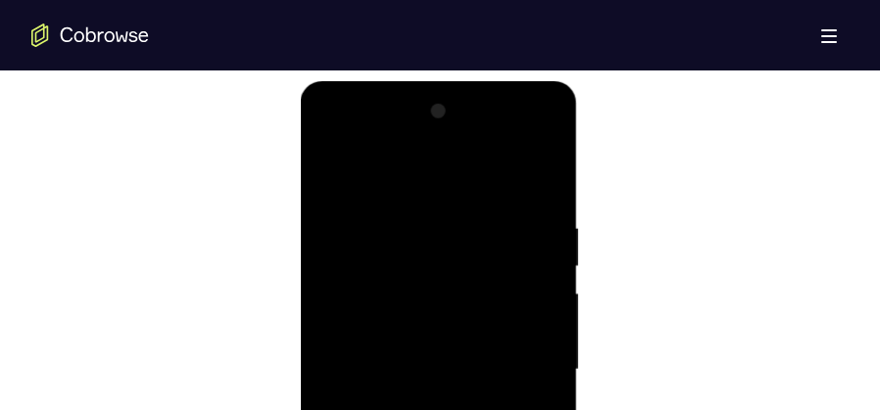
click at [545, 201] on div at bounding box center [437, 370] width 247 height 549
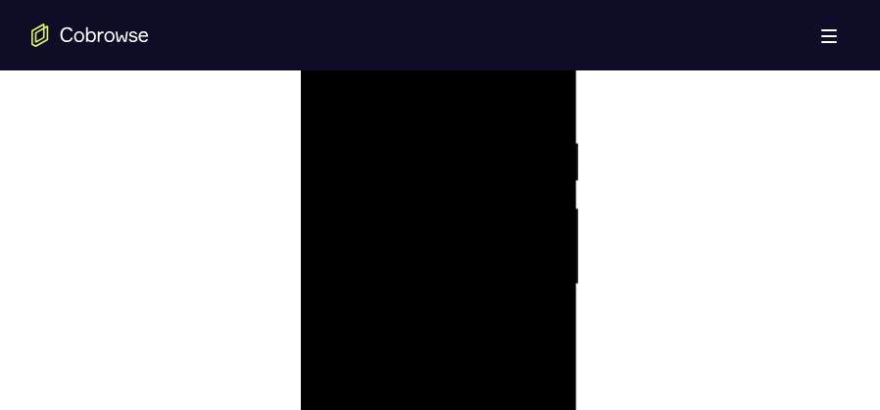
scroll to position [1127, 0]
click at [499, 240] on div at bounding box center [437, 272] width 247 height 549
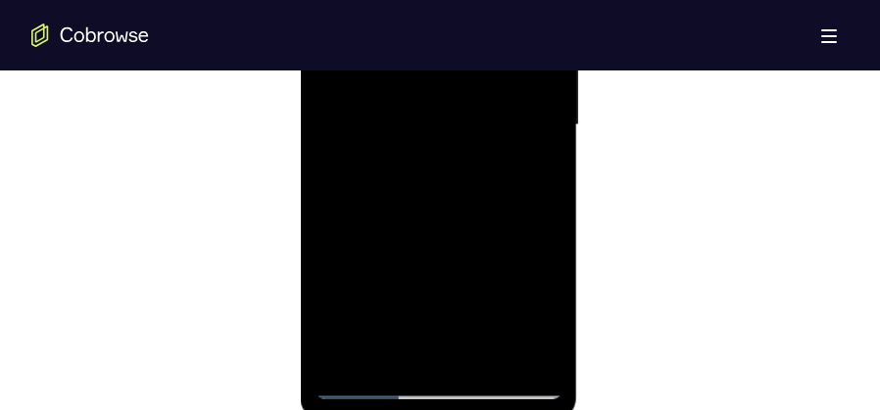
click at [522, 186] on div at bounding box center [437, 125] width 247 height 549
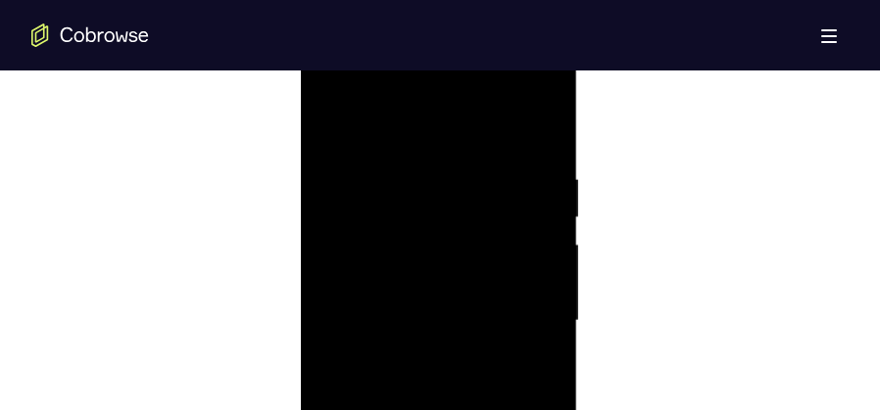
drag, startPoint x: 518, startPoint y: 194, endPoint x: 321, endPoint y: 192, distance: 196.9
click at [321, 192] on div at bounding box center [437, 321] width 247 height 549
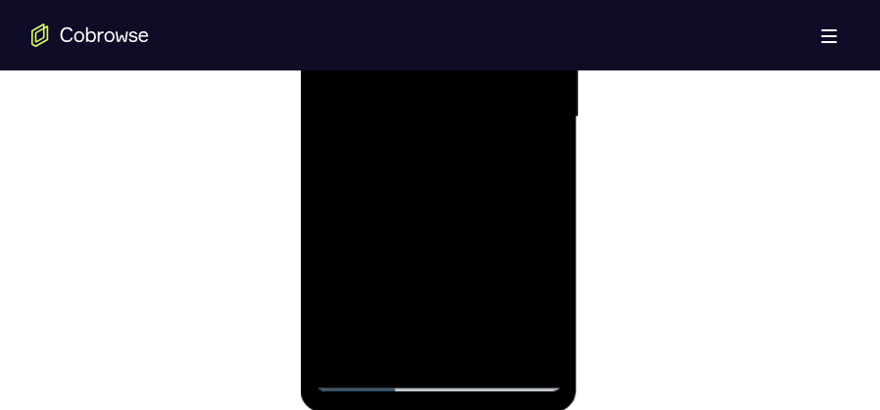
scroll to position [1372, 0]
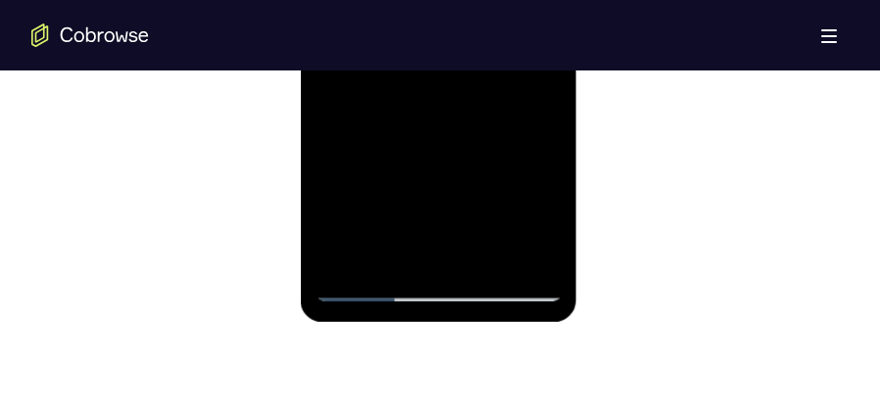
click at [488, 258] on div at bounding box center [437, 27] width 247 height 549
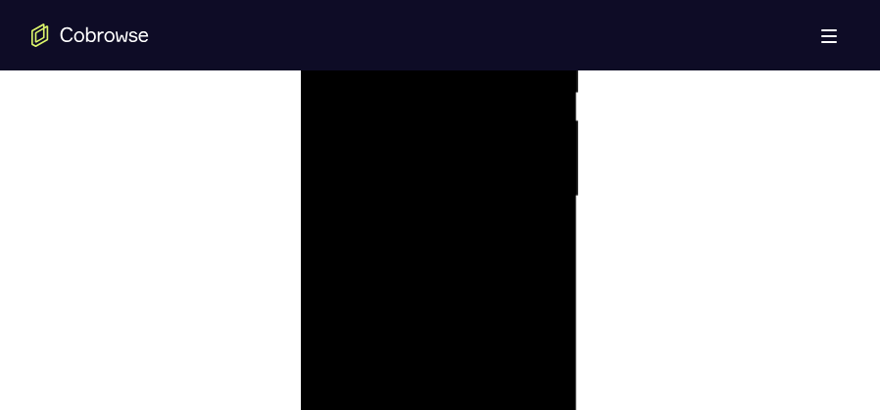
scroll to position [1176, 0]
click at [445, 210] on div at bounding box center [437, 223] width 247 height 549
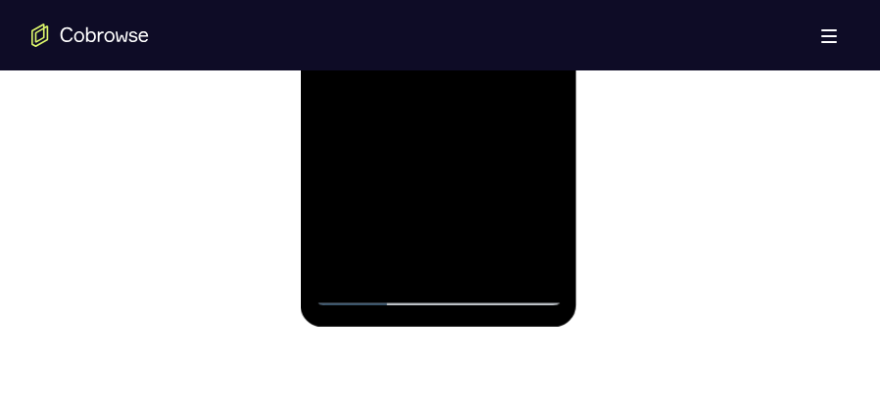
scroll to position [1323, 0]
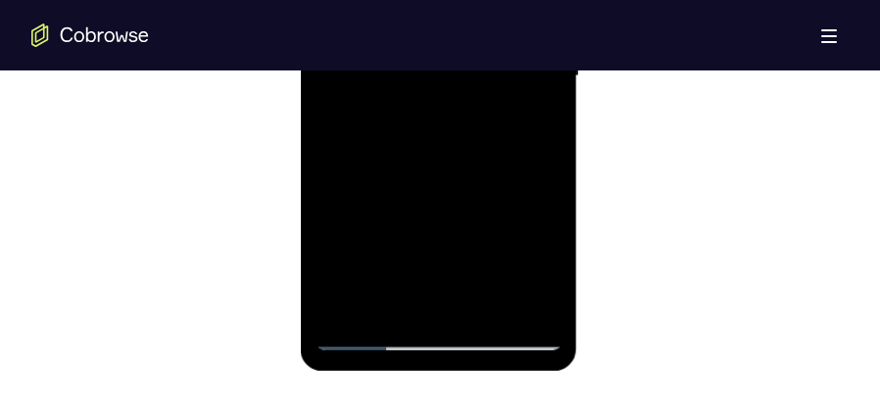
click at [371, 127] on div at bounding box center [437, 76] width 247 height 549
click at [530, 123] on div at bounding box center [437, 76] width 247 height 549
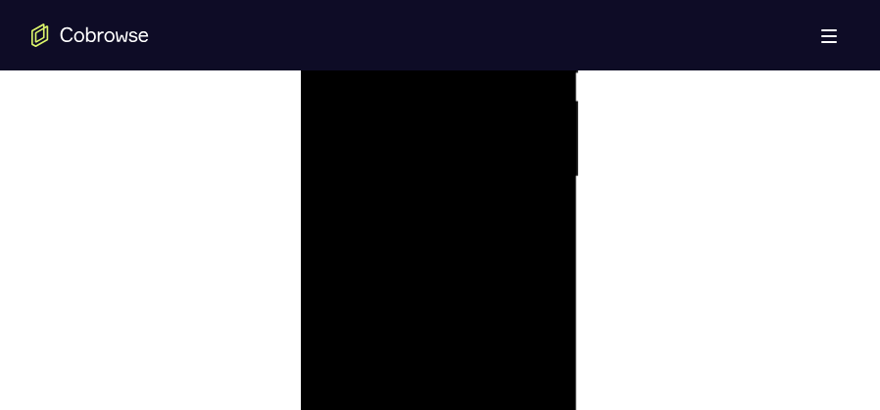
scroll to position [1127, 0]
click at [328, 77] on div at bounding box center [437, 272] width 247 height 549
click at [435, 306] on div at bounding box center [437, 272] width 247 height 549
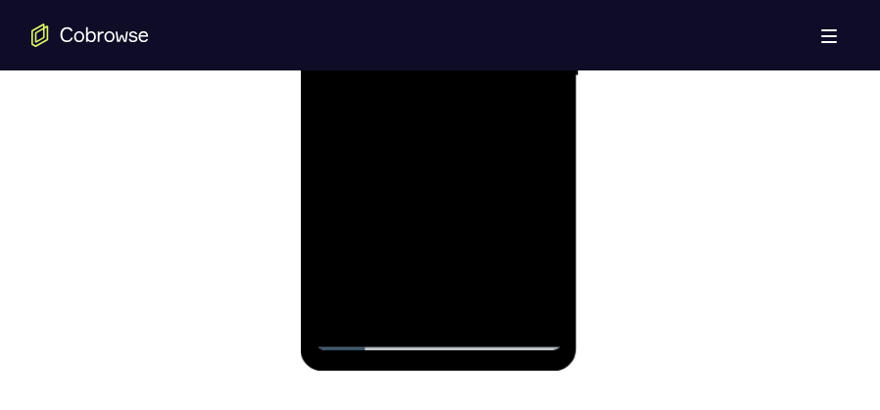
click at [522, 127] on div at bounding box center [437, 76] width 247 height 549
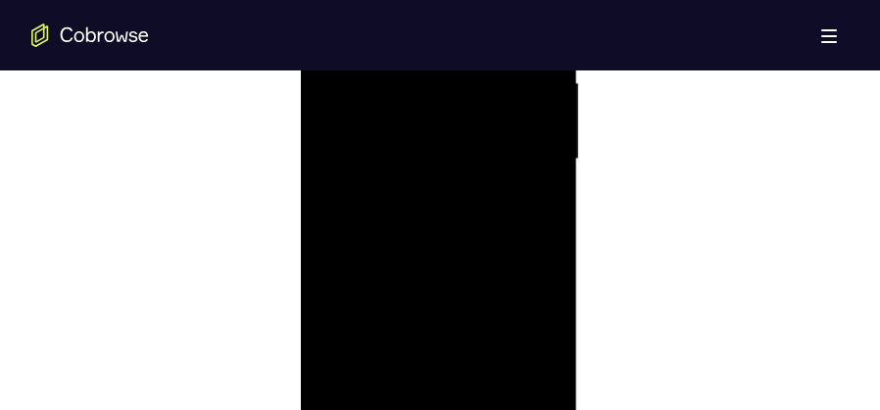
scroll to position [1078, 0]
click at [332, 133] on div at bounding box center [437, 321] width 247 height 549
click at [409, 346] on div at bounding box center [437, 321] width 247 height 549
click at [335, 130] on div at bounding box center [437, 321] width 247 height 549
click at [335, 128] on div at bounding box center [437, 321] width 247 height 549
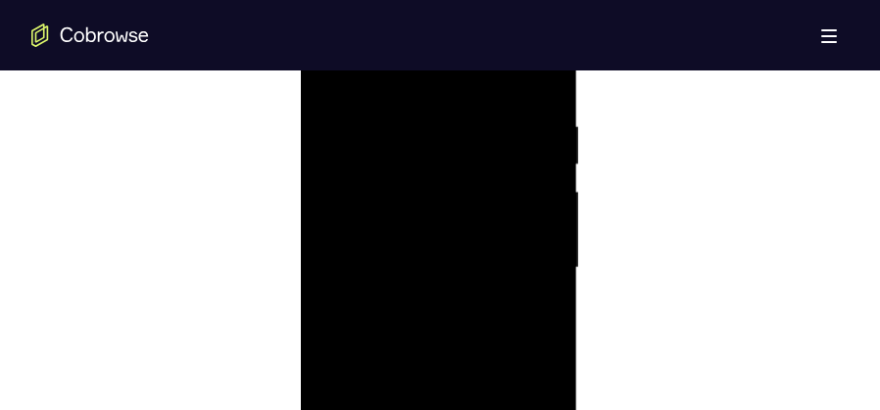
scroll to position [1127, 0]
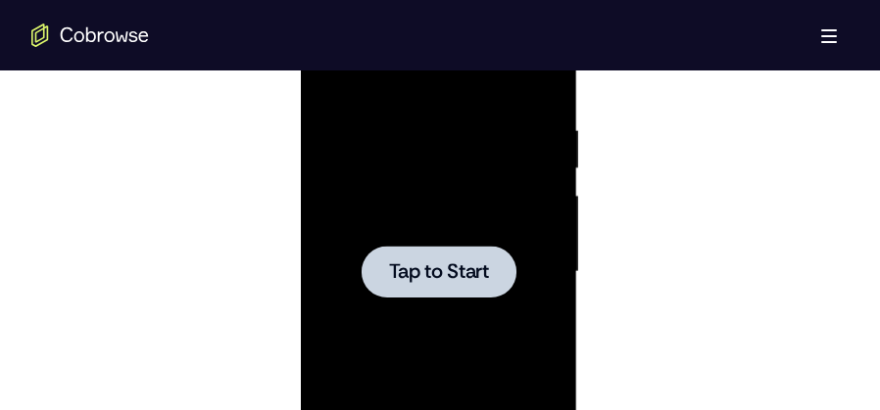
click at [434, 311] on div at bounding box center [437, 272] width 247 height 549
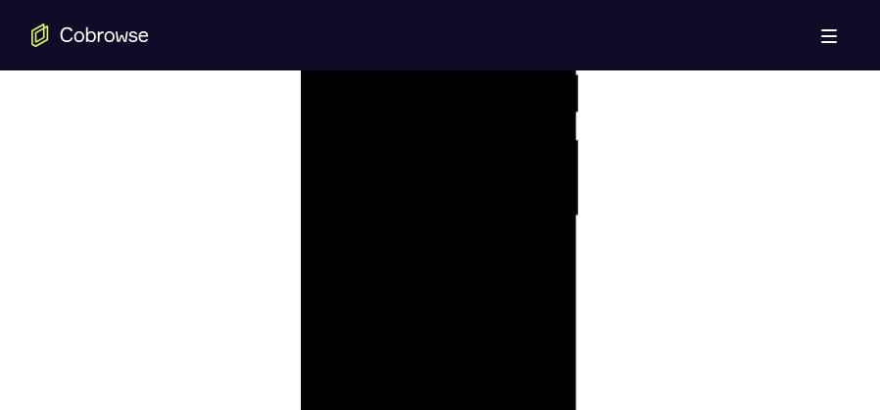
scroll to position [1274, 0]
click at [440, 379] on div at bounding box center [437, 125] width 247 height 549
click at [523, 301] on div at bounding box center [437, 125] width 247 height 549
click at [369, 143] on div at bounding box center [437, 321] width 247 height 549
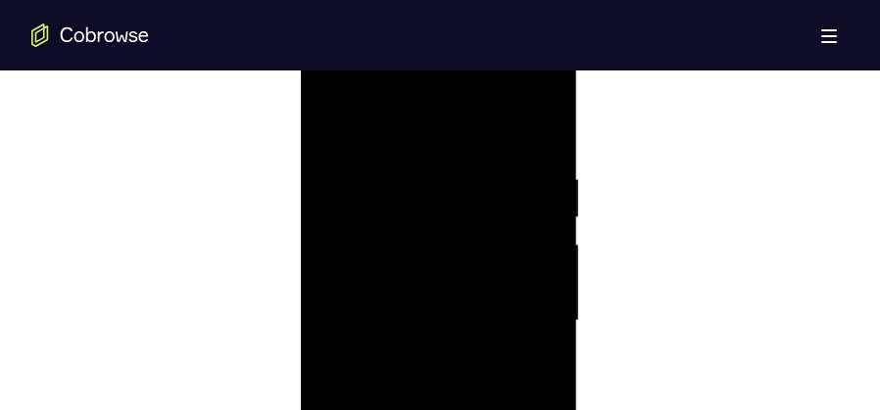
click at [515, 311] on div at bounding box center [437, 321] width 247 height 549
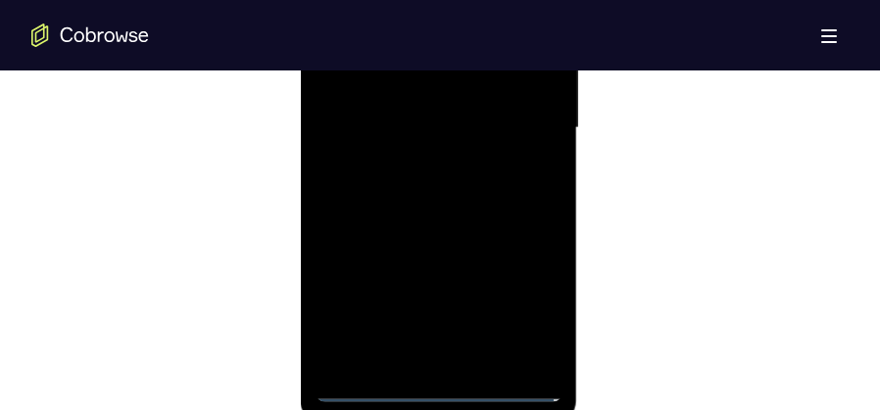
scroll to position [1274, 0]
click at [422, 159] on div at bounding box center [437, 125] width 247 height 549
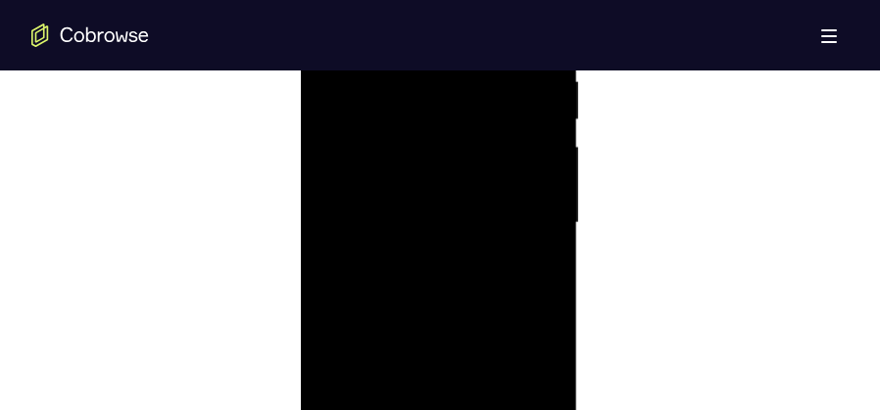
scroll to position [1176, 0]
click at [431, 191] on div at bounding box center [437, 223] width 247 height 549
click at [448, 221] on div at bounding box center [437, 223] width 247 height 549
click at [445, 185] on div at bounding box center [437, 125] width 247 height 549
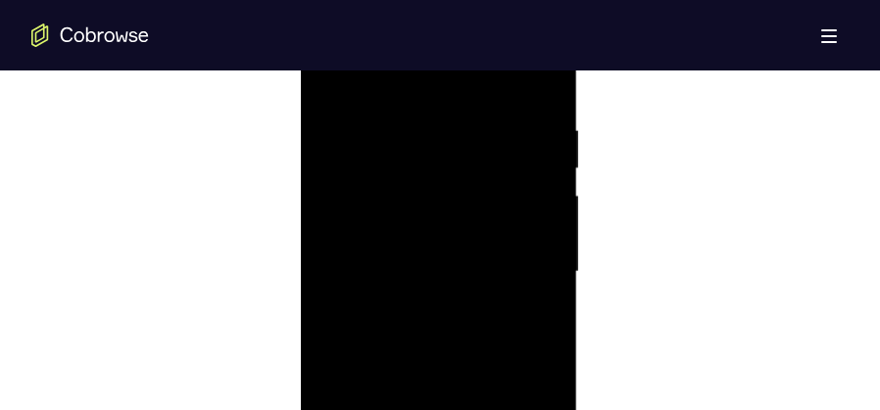
scroll to position [1323, 0]
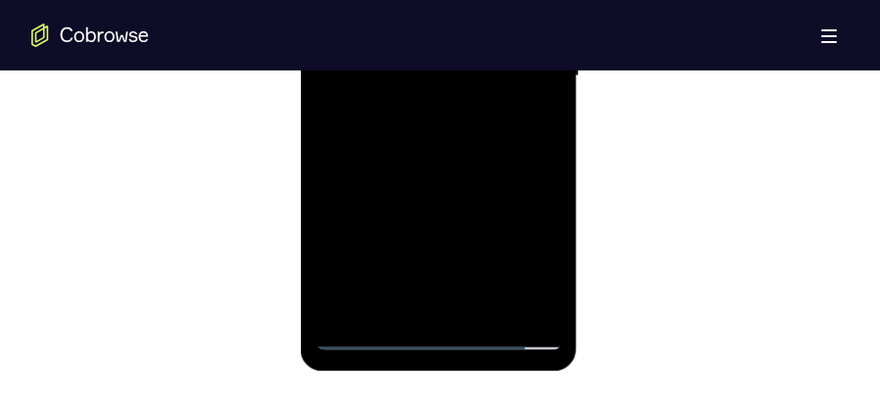
click at [453, 159] on div at bounding box center [437, 76] width 247 height 549
click at [490, 304] on div at bounding box center [437, 76] width 247 height 549
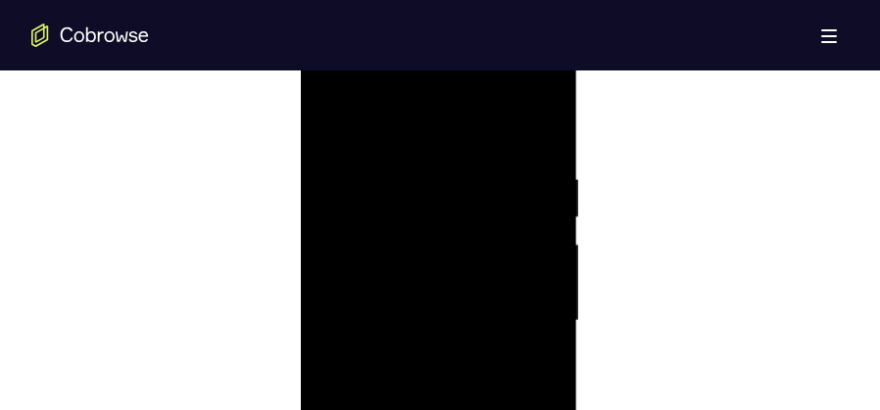
scroll to position [1372, 0]
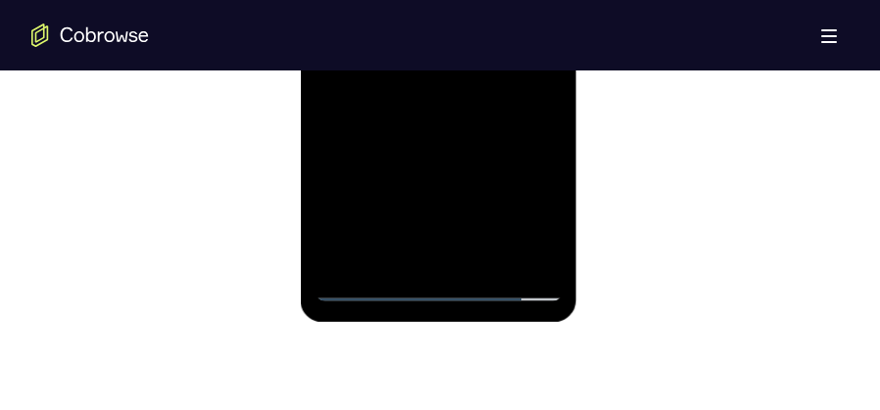
click at [444, 129] on div at bounding box center [437, 27] width 247 height 549
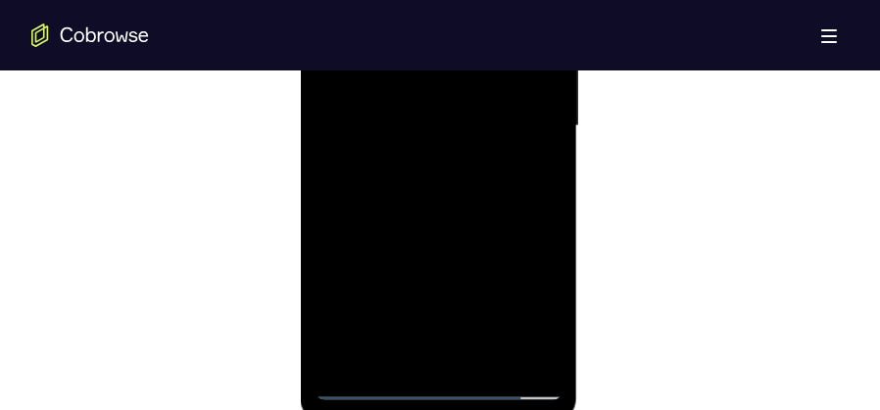
scroll to position [1176, 0]
click at [455, 216] on div at bounding box center [437, 223] width 247 height 549
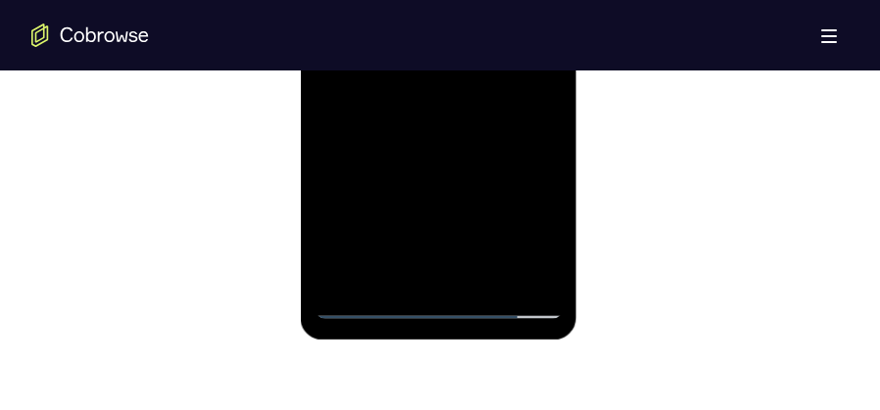
scroll to position [1372, 0]
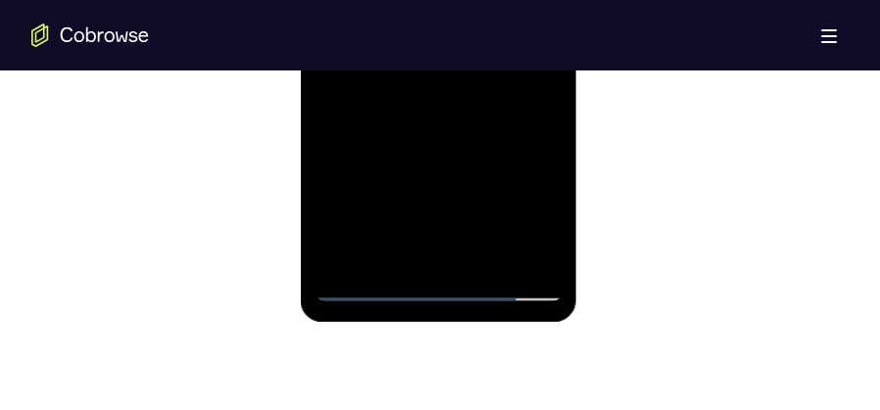
click at [409, 246] on div at bounding box center [437, 27] width 247 height 549
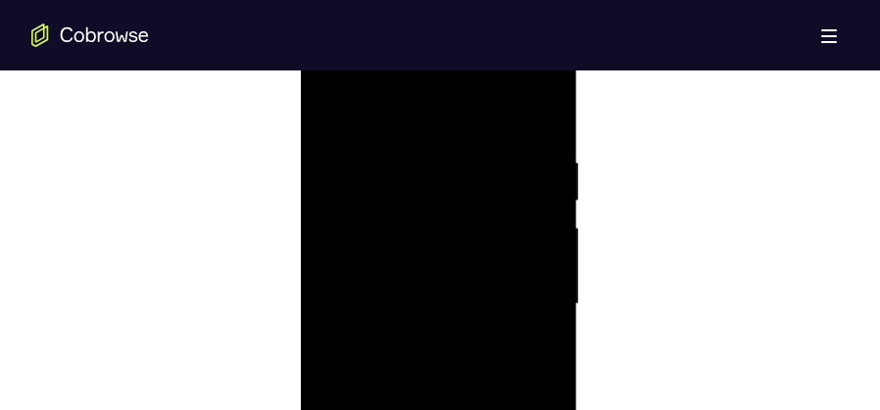
scroll to position [1078, 0]
click at [336, 132] on div at bounding box center [437, 321] width 247 height 549
click at [335, 122] on div at bounding box center [437, 321] width 247 height 549
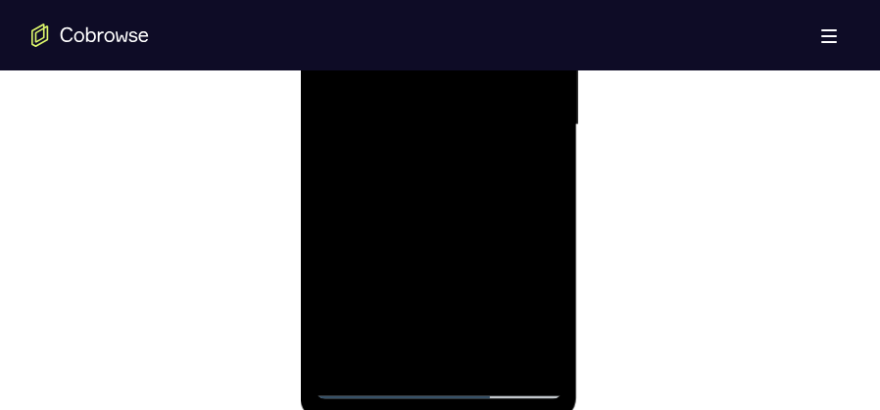
drag, startPoint x: 481, startPoint y: 252, endPoint x: 495, endPoint y: 123, distance: 129.1
click at [495, 123] on div at bounding box center [437, 125] width 247 height 549
drag, startPoint x: 469, startPoint y: 241, endPoint x: 798, endPoint y: -97, distance: 471.8
click at [498, 66] on div at bounding box center [437, 125] width 247 height 549
drag, startPoint x: 486, startPoint y: 201, endPoint x: 491, endPoint y: 167, distance: 34.6
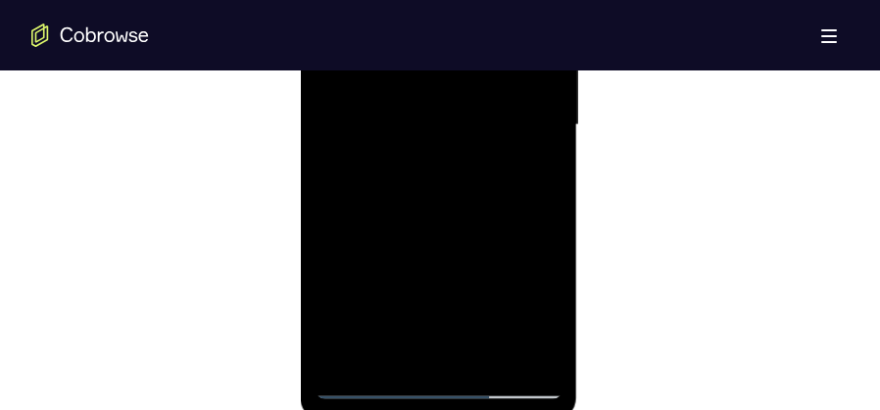
click at [491, 167] on div at bounding box center [437, 125] width 247 height 549
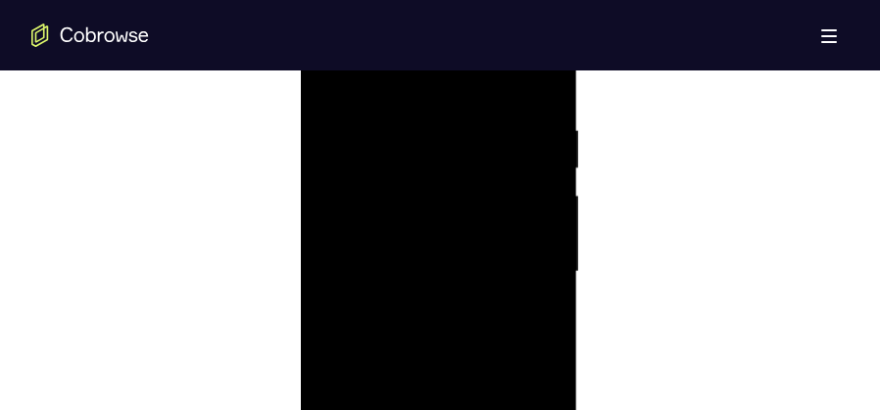
click at [552, 159] on div at bounding box center [437, 272] width 247 height 549
click at [551, 161] on div at bounding box center [437, 272] width 247 height 549
click at [550, 161] on div at bounding box center [437, 272] width 247 height 549
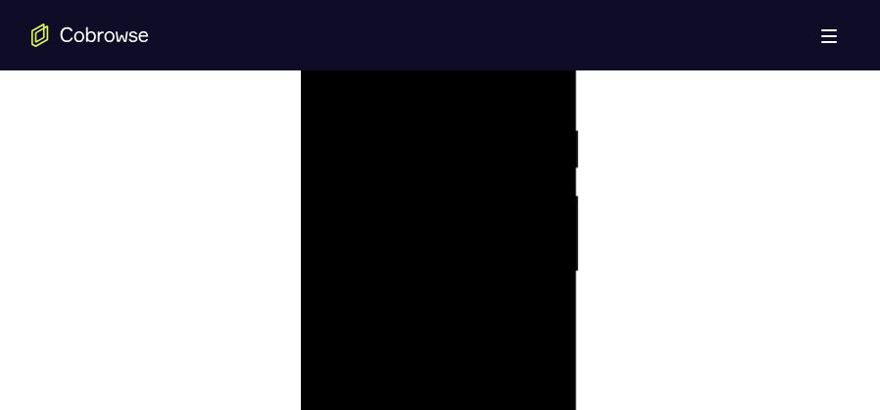
drag, startPoint x: 519, startPoint y: 155, endPoint x: 529, endPoint y: 226, distance: 72.2
click at [529, 226] on div at bounding box center [437, 272] width 247 height 549
click at [551, 224] on div at bounding box center [437, 272] width 247 height 549
click at [545, 220] on div at bounding box center [437, 272] width 247 height 549
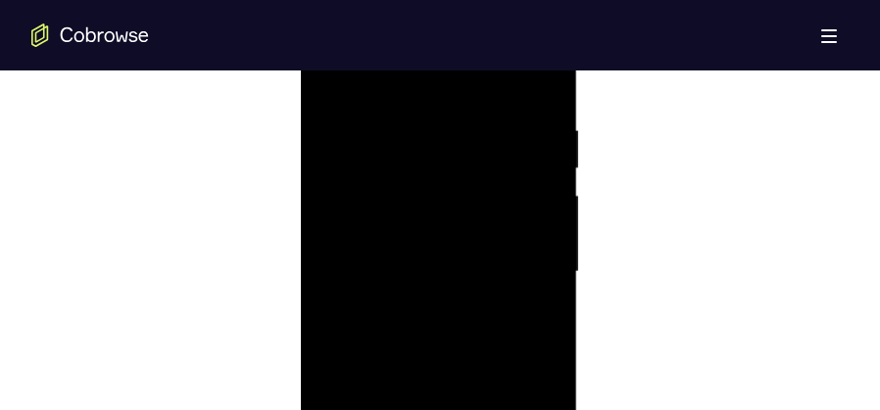
click at [550, 213] on div at bounding box center [437, 272] width 247 height 549
drag, startPoint x: 494, startPoint y: 152, endPoint x: 494, endPoint y: 262, distance: 109.7
click at [494, 262] on div at bounding box center [437, 272] width 247 height 549
click at [331, 321] on div at bounding box center [437, 272] width 247 height 549
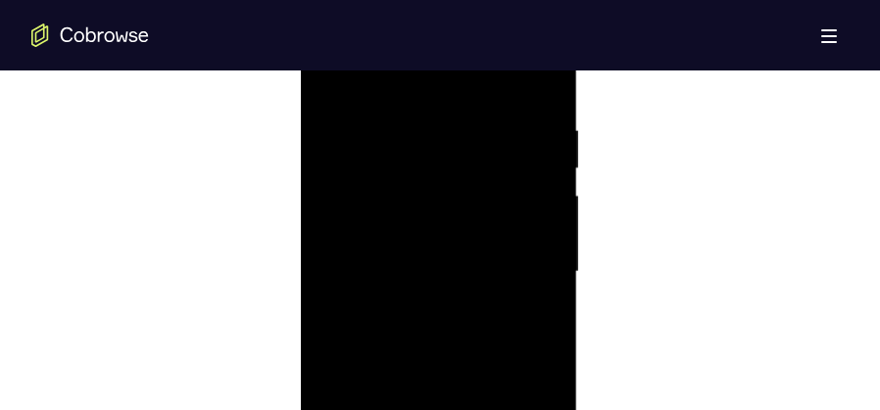
click at [331, 321] on div at bounding box center [437, 272] width 247 height 549
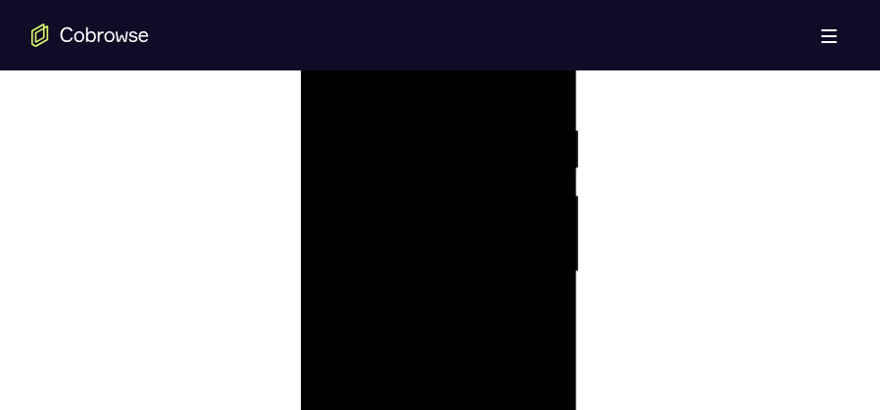
click at [331, 321] on div at bounding box center [437, 272] width 247 height 549
drag, startPoint x: 491, startPoint y: 325, endPoint x: 508, endPoint y: 174, distance: 151.9
click at [508, 174] on div at bounding box center [437, 174] width 247 height 549
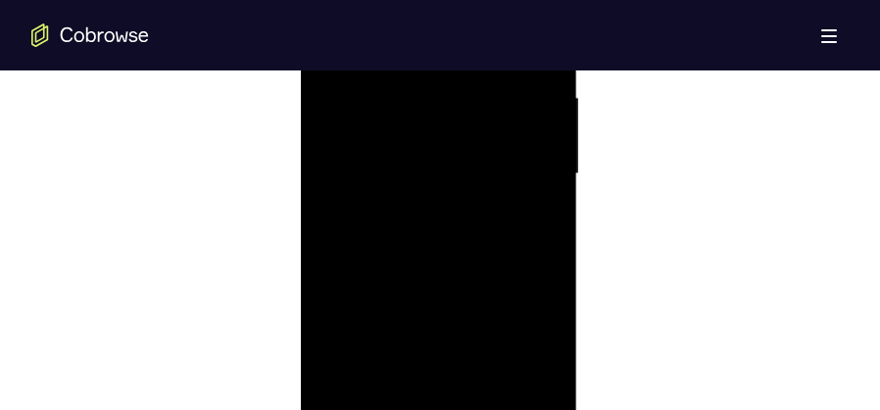
drag, startPoint x: 477, startPoint y: 338, endPoint x: 501, endPoint y: 84, distance: 254.8
click at [501, 84] on div at bounding box center [437, 174] width 247 height 549
drag, startPoint x: 458, startPoint y: 272, endPoint x: 475, endPoint y: 175, distance: 98.4
click at [475, 175] on div at bounding box center [437, 174] width 247 height 549
click at [547, 201] on div at bounding box center [437, 174] width 247 height 549
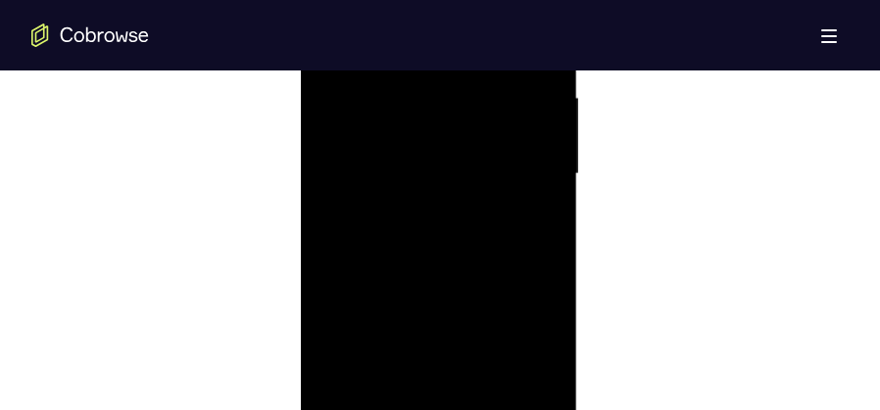
click at [547, 201] on div at bounding box center [437, 174] width 247 height 549
drag, startPoint x: 506, startPoint y: 291, endPoint x: 553, endPoint y: 98, distance: 198.6
click at [553, 98] on div at bounding box center [437, 174] width 247 height 549
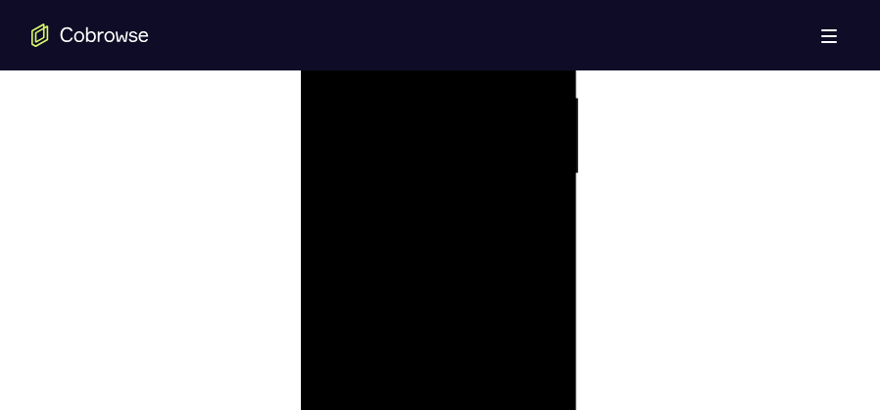
drag, startPoint x: 503, startPoint y: 192, endPoint x: 488, endPoint y: 351, distance: 159.4
click at [488, 351] on div at bounding box center [437, 174] width 247 height 549
drag, startPoint x: 487, startPoint y: 227, endPoint x: 511, endPoint y: 166, distance: 66.4
click at [511, 166] on div at bounding box center [437, 174] width 247 height 549
click at [330, 172] on div at bounding box center [437, 174] width 247 height 549
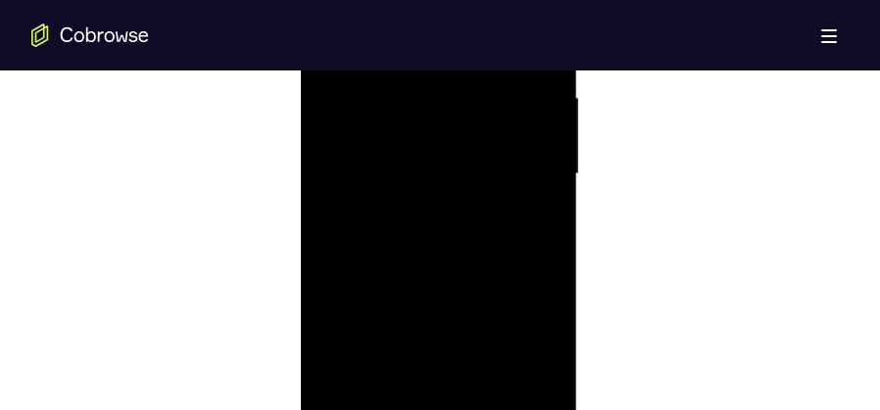
click at [330, 172] on div at bounding box center [437, 174] width 247 height 549
click at [547, 172] on div at bounding box center [437, 174] width 247 height 549
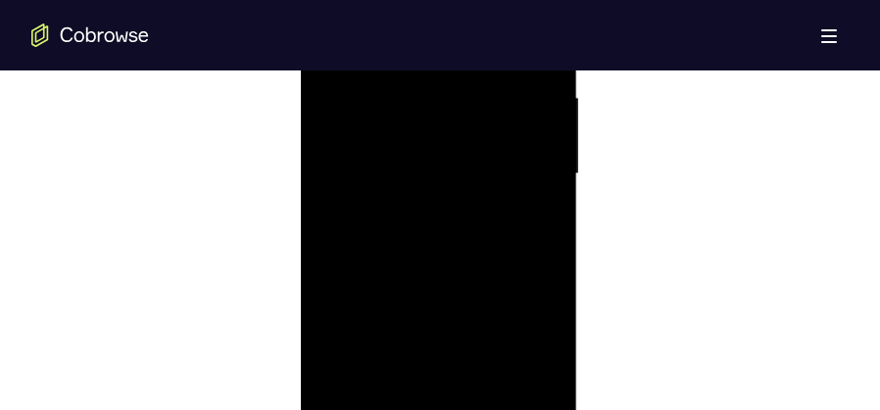
drag, startPoint x: 547, startPoint y: 172, endPoint x: 473, endPoint y: 220, distance: 87.8
click at [545, 173] on div at bounding box center [437, 174] width 247 height 549
drag, startPoint x: 469, startPoint y: 230, endPoint x: 516, endPoint y: 97, distance: 141.3
click at [516, 98] on div at bounding box center [437, 174] width 247 height 549
drag, startPoint x: 469, startPoint y: 268, endPoint x: 503, endPoint y: 111, distance: 161.2
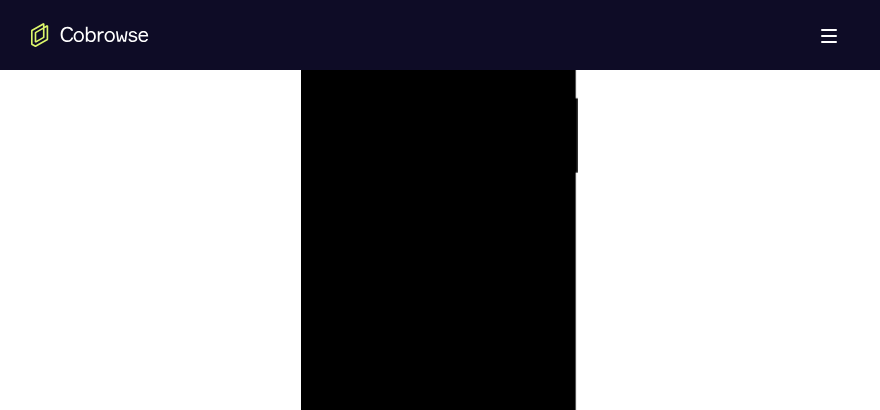
click at [503, 111] on div at bounding box center [437, 174] width 247 height 549
drag, startPoint x: 471, startPoint y: 254, endPoint x: 506, endPoint y: 111, distance: 147.3
click at [506, 111] on div at bounding box center [437, 174] width 247 height 549
click at [488, 401] on div at bounding box center [437, 174] width 247 height 549
click at [425, 218] on div at bounding box center [437, 223] width 247 height 549
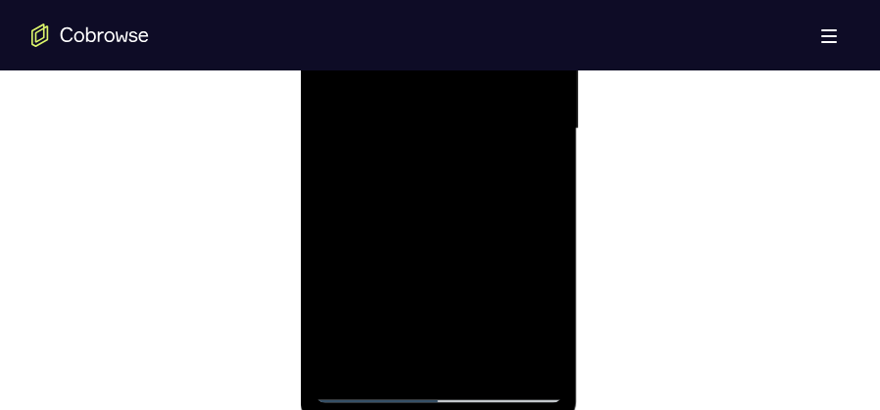
scroll to position [1274, 0]
click at [416, 311] on div at bounding box center [437, 125] width 247 height 549
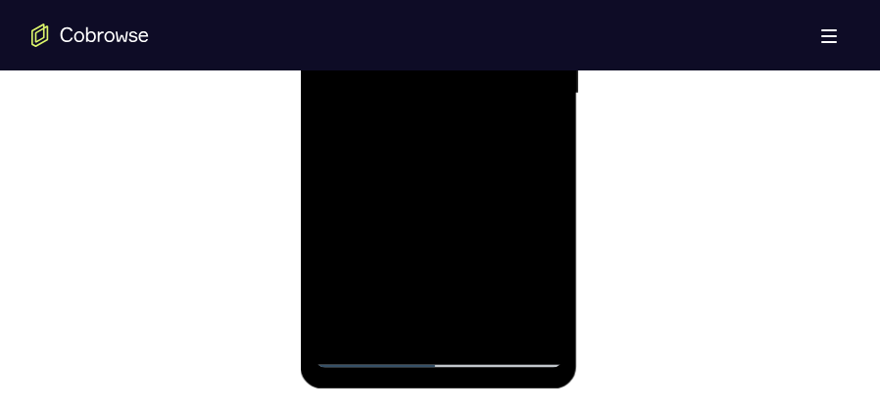
scroll to position [1323, 0]
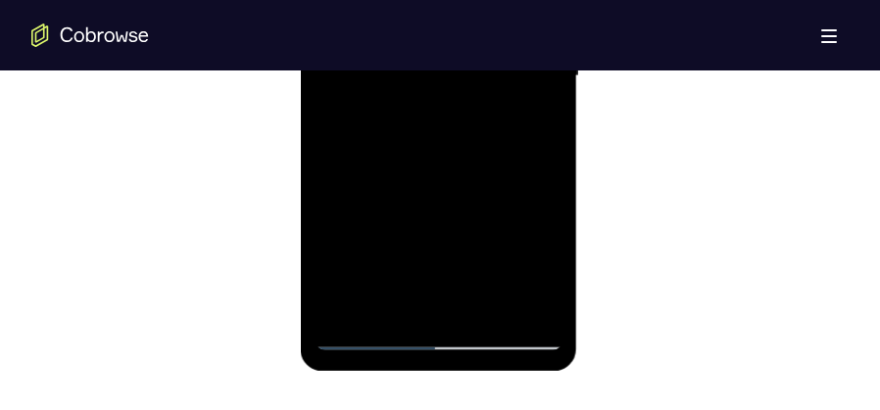
click at [433, 262] on div at bounding box center [437, 76] width 247 height 549
click at [504, 195] on div at bounding box center [437, 76] width 247 height 549
click at [400, 308] on div at bounding box center [437, 76] width 247 height 549
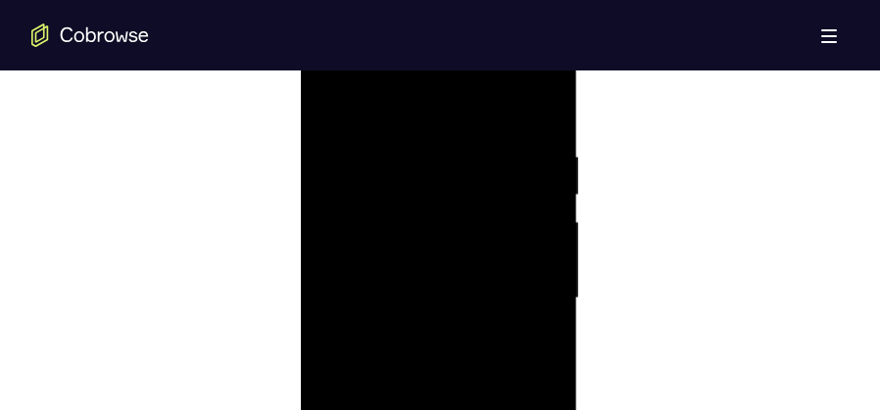
scroll to position [1078, 0]
click at [333, 125] on div at bounding box center [437, 321] width 247 height 549
click at [446, 309] on div at bounding box center [437, 321] width 247 height 549
click at [330, 76] on div at bounding box center [437, 272] width 247 height 549
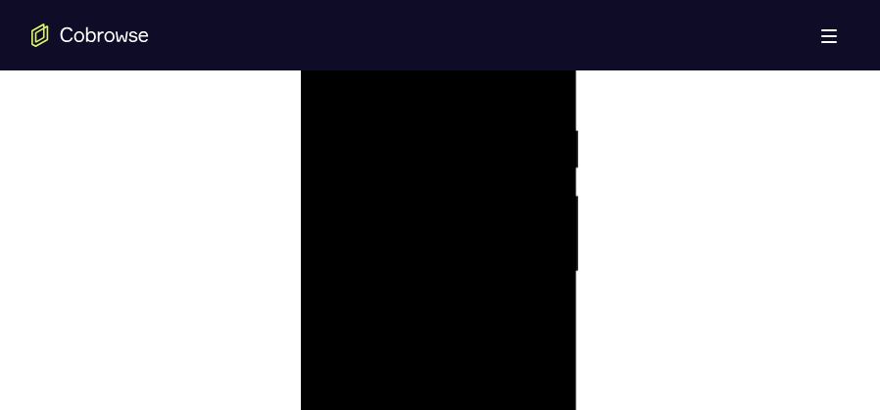
click at [330, 76] on div at bounding box center [437, 272] width 247 height 549
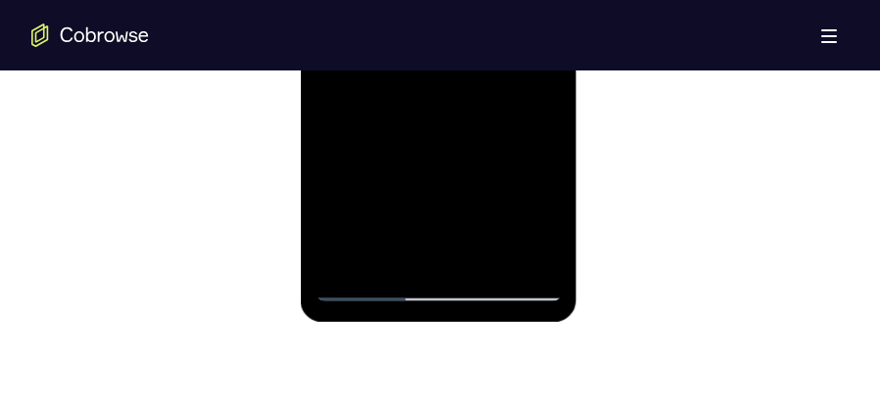
click at [490, 261] on div at bounding box center [437, 27] width 247 height 549
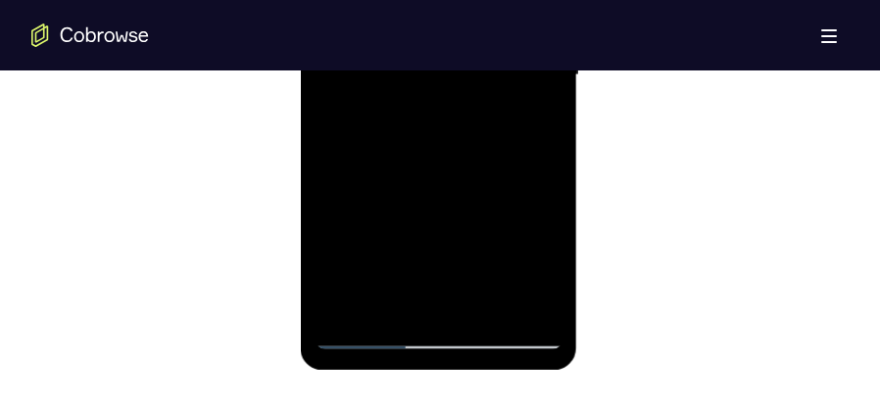
scroll to position [1225, 0]
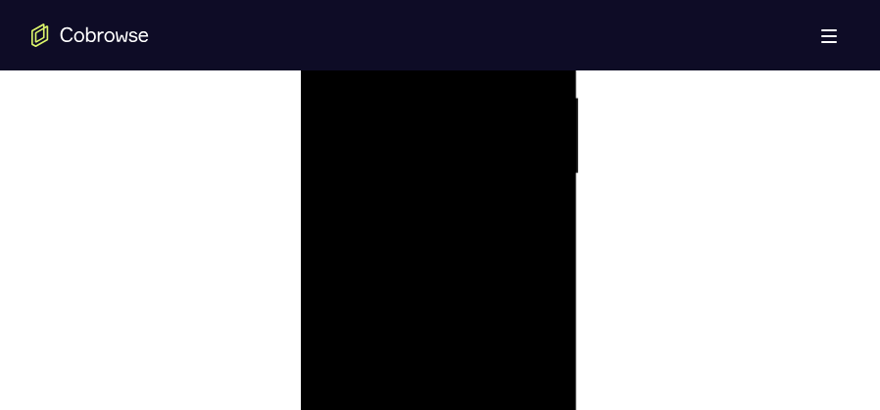
click at [417, 160] on div at bounding box center [437, 174] width 247 height 549
click at [329, 81] on div at bounding box center [437, 272] width 247 height 549
click at [335, 76] on div at bounding box center [437, 272] width 247 height 549
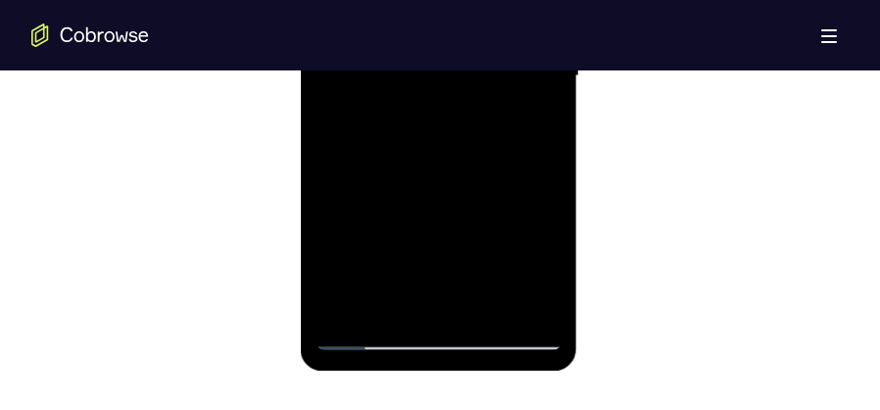
click at [489, 309] on div at bounding box center [437, 76] width 247 height 549
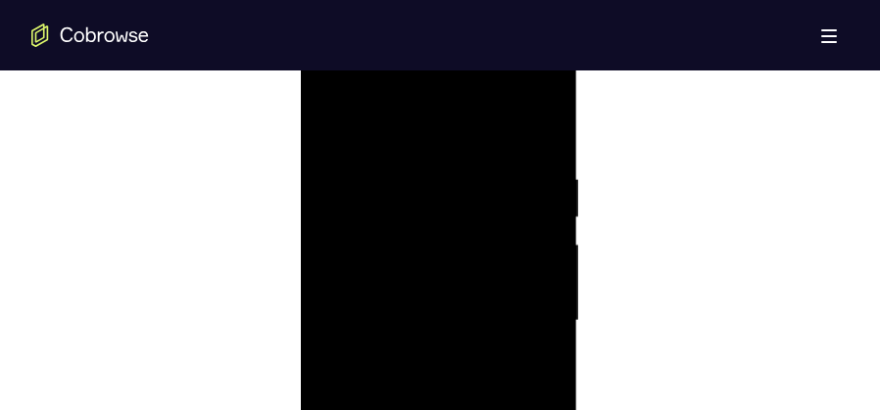
click at [480, 312] on div at bounding box center [437, 321] width 247 height 549
click at [337, 123] on div at bounding box center [437, 321] width 247 height 549
click at [338, 121] on div at bounding box center [437, 321] width 247 height 549
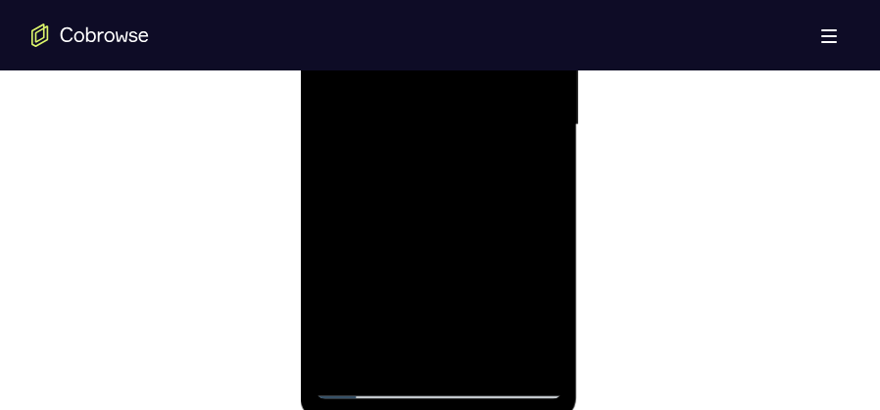
click at [483, 356] on div at bounding box center [437, 125] width 247 height 549
click at [439, 113] on div at bounding box center [437, 125] width 247 height 549
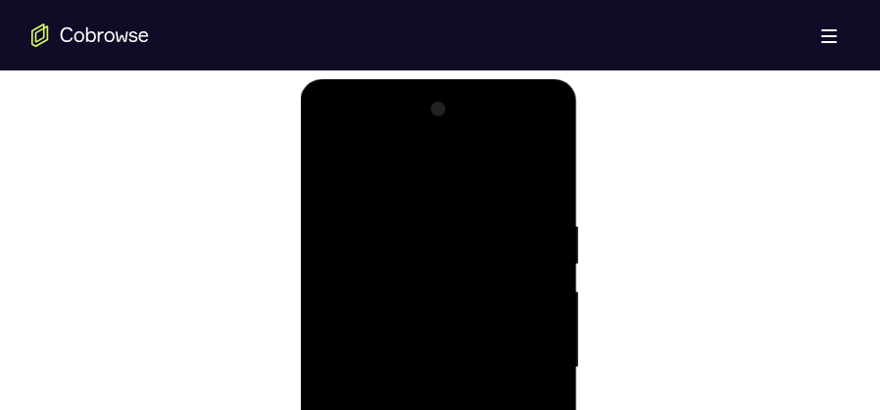
scroll to position [1029, 0]
click at [358, 176] on div at bounding box center [437, 370] width 247 height 549
click at [352, 200] on div at bounding box center [437, 370] width 247 height 549
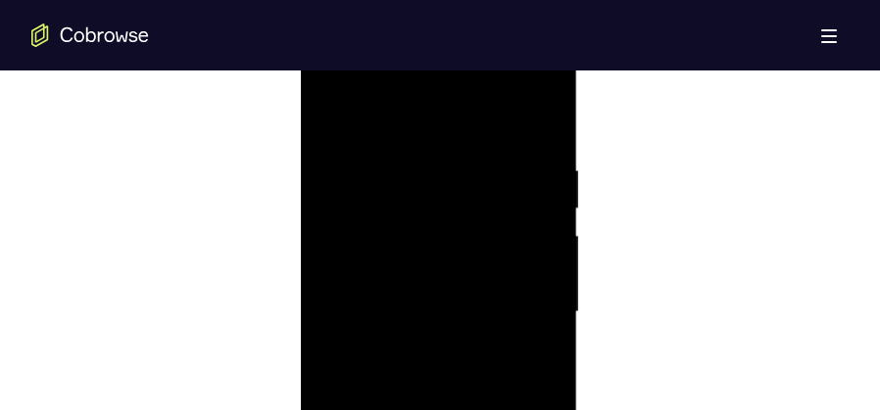
scroll to position [1078, 0]
click at [539, 129] on div at bounding box center [437, 321] width 247 height 549
click at [374, 234] on div at bounding box center [437, 321] width 247 height 549
drag, startPoint x: 388, startPoint y: 215, endPoint x: 402, endPoint y: 281, distance: 68.0
click at [402, 281] on div at bounding box center [437, 321] width 247 height 549
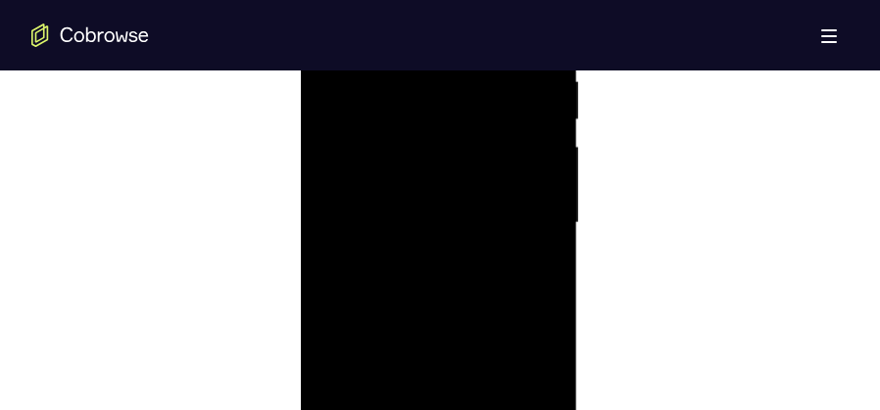
scroll to position [1372, 0]
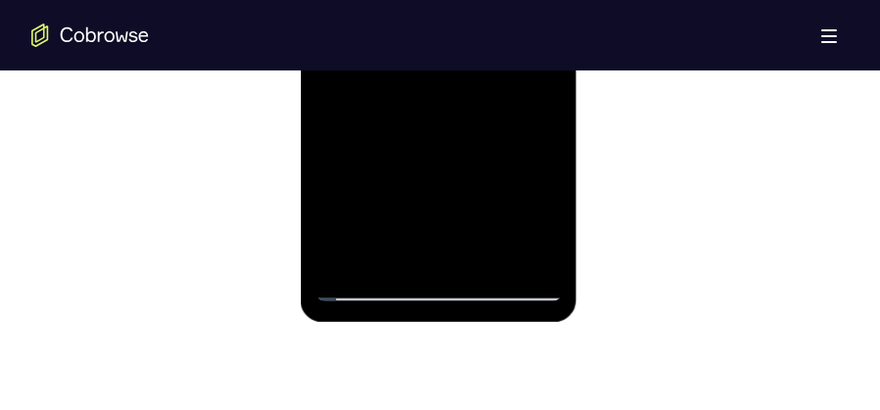
click at [343, 264] on div at bounding box center [437, 27] width 247 height 549
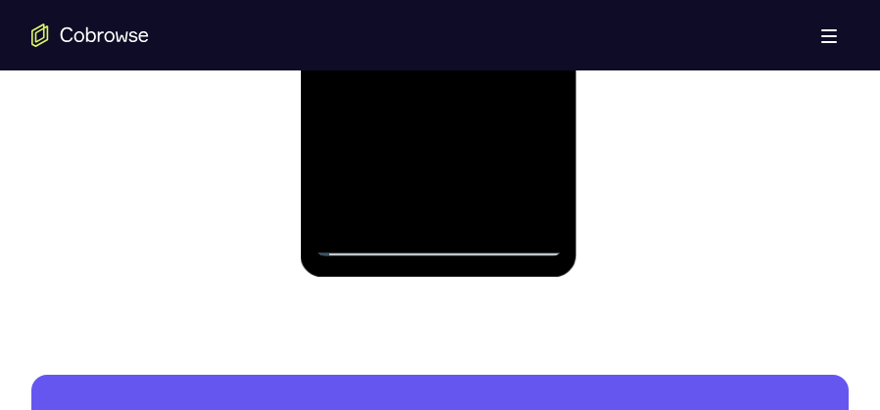
scroll to position [1421, 0]
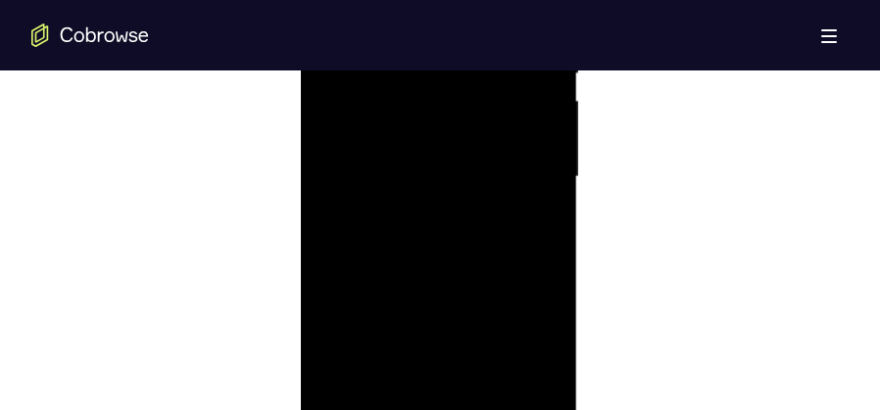
scroll to position [1127, 0]
drag, startPoint x: 461, startPoint y: 186, endPoint x: 445, endPoint y: 435, distance: 249.4
click at [445, 410] on div at bounding box center [437, 272] width 247 height 549
click at [542, 246] on div at bounding box center [437, 174] width 247 height 549
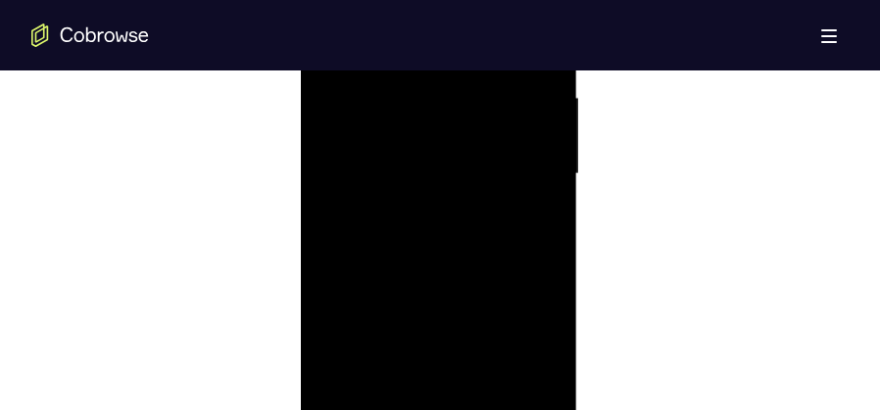
click at [542, 246] on div at bounding box center [437, 174] width 247 height 549
drag, startPoint x: 430, startPoint y: 294, endPoint x: 432, endPoint y: 119, distance: 175.4
click at [432, 119] on div at bounding box center [437, 223] width 247 height 549
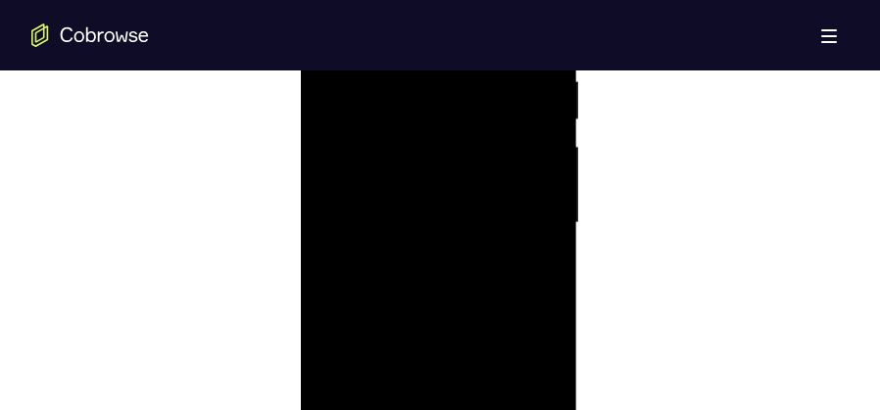
drag, startPoint x: 421, startPoint y: 262, endPoint x: 442, endPoint y: 94, distance: 168.8
click at [442, 94] on div at bounding box center [437, 223] width 247 height 549
drag, startPoint x: 421, startPoint y: 297, endPoint x: 451, endPoint y: 104, distance: 195.2
click at [451, 104] on div at bounding box center [437, 223] width 247 height 549
drag, startPoint x: 436, startPoint y: 295, endPoint x: 470, endPoint y: 68, distance: 229.9
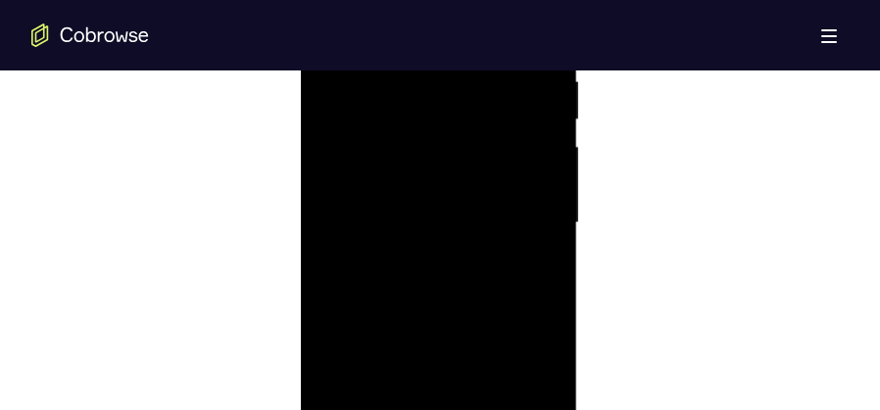
click at [470, 68] on div at bounding box center [437, 223] width 247 height 549
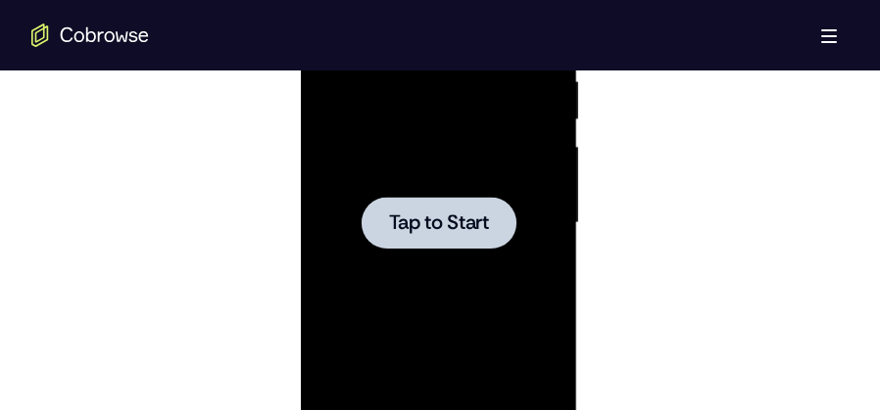
drag, startPoint x: 446, startPoint y: 197, endPoint x: 161, endPoint y: -94, distance: 407.4
click at [300, 0] on html "Online web based iOS Simulators and Android Emulators. Run iPhone, iPad, Mobile…" at bounding box center [439, 228] width 279 height 588
click at [426, 266] on div at bounding box center [437, 223] width 247 height 549
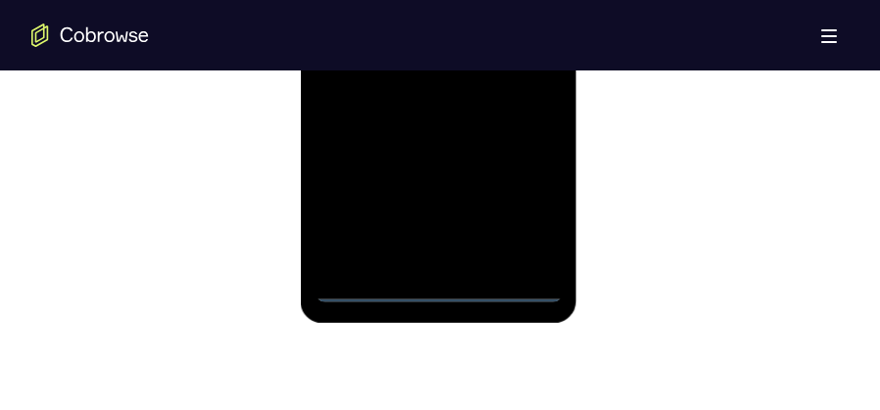
scroll to position [1372, 0]
click at [444, 292] on div at bounding box center [437, 27] width 247 height 549
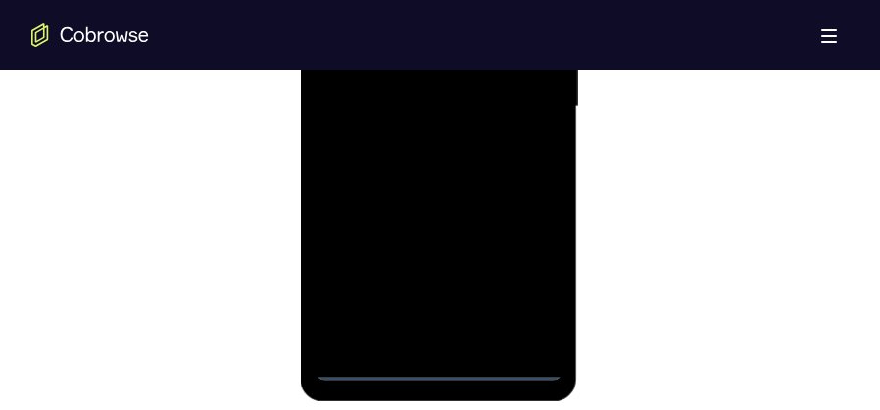
scroll to position [1176, 0]
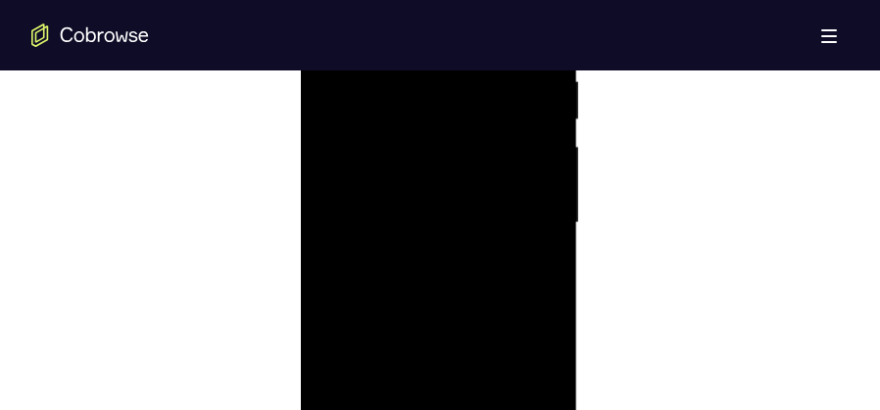
click at [516, 389] on div at bounding box center [437, 223] width 247 height 549
click at [412, 85] on div at bounding box center [437, 272] width 247 height 549
click at [510, 261] on div at bounding box center [437, 272] width 247 height 549
click at [418, 307] on div at bounding box center [437, 272] width 247 height 549
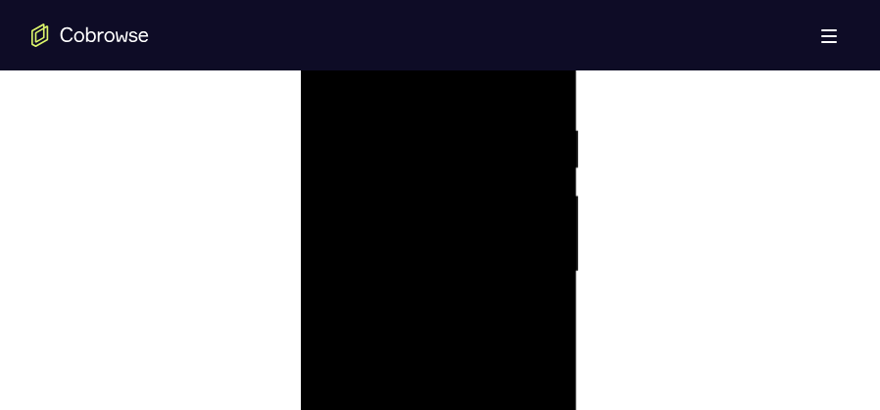
click at [435, 251] on div at bounding box center [437, 272] width 247 height 549
click at [425, 270] on div at bounding box center [437, 272] width 247 height 549
click at [476, 243] on div at bounding box center [437, 174] width 247 height 549
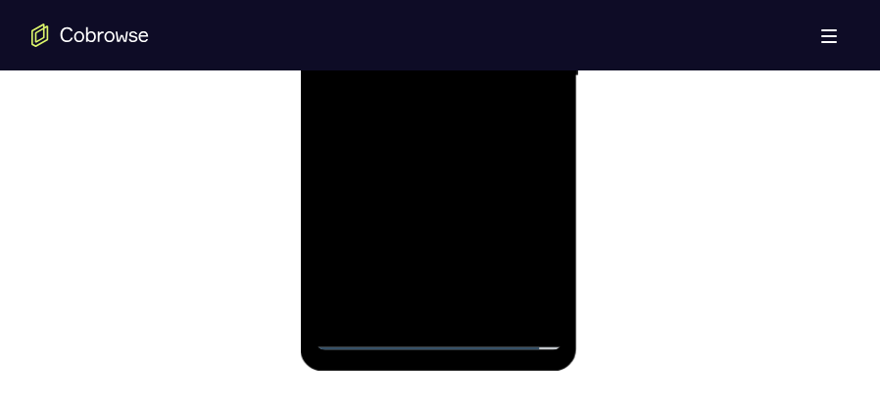
click at [484, 310] on div at bounding box center [437, 76] width 247 height 549
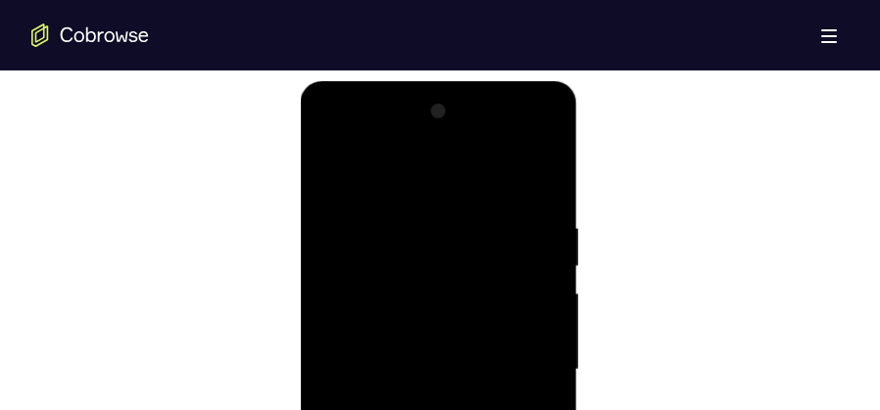
scroll to position [1176, 0]
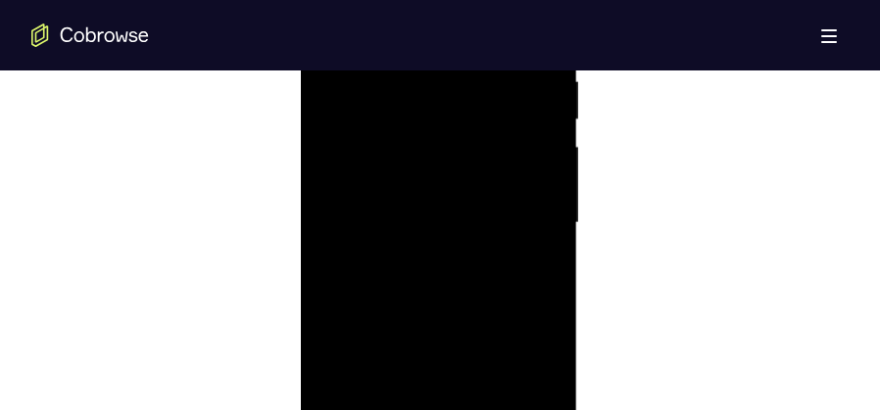
click at [411, 322] on div at bounding box center [437, 223] width 247 height 549
click at [412, 383] on div at bounding box center [437, 223] width 247 height 549
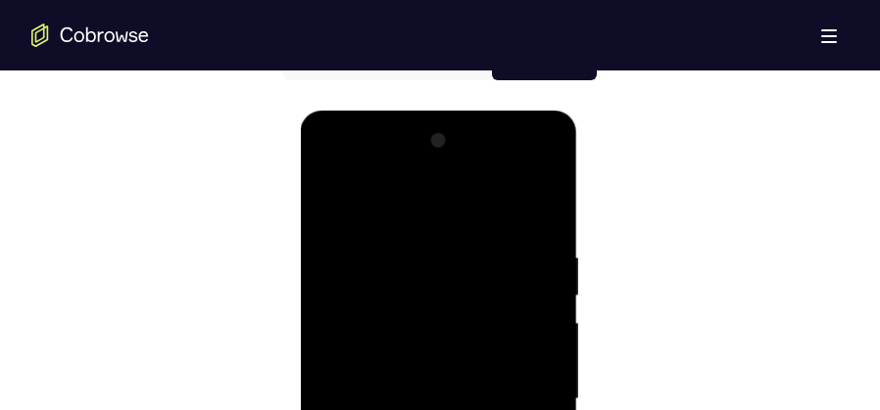
scroll to position [980, 0]
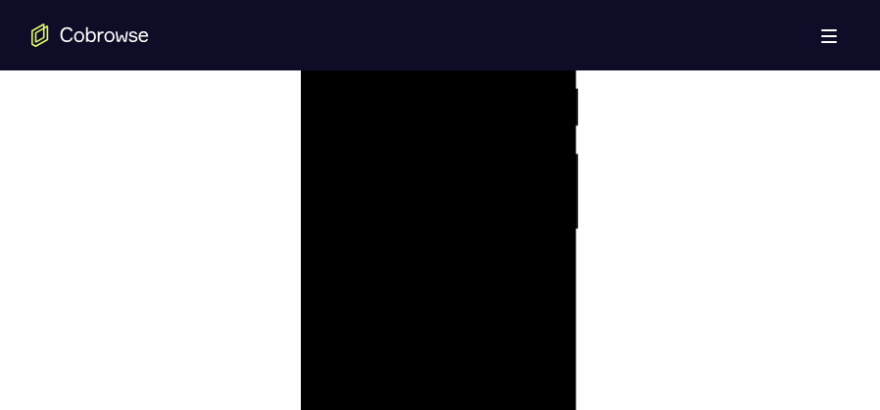
scroll to position [1225, 0]
drag, startPoint x: 476, startPoint y: 289, endPoint x: 479, endPoint y: 163, distance: 126.4
click at [479, 163] on div at bounding box center [437, 174] width 247 height 549
drag, startPoint x: 462, startPoint y: 265, endPoint x: 466, endPoint y: 183, distance: 81.4
click at [466, 183] on div at bounding box center [437, 174] width 247 height 549
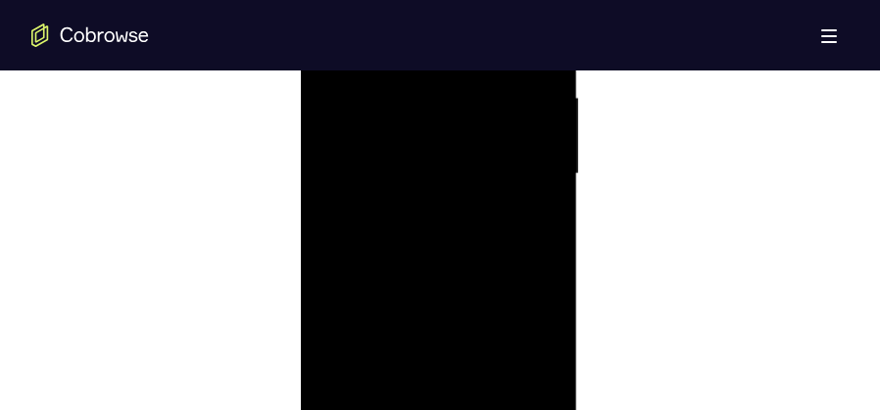
click at [408, 327] on div at bounding box center [437, 174] width 247 height 549
click at [421, 232] on div at bounding box center [437, 174] width 247 height 549
click at [539, 152] on div at bounding box center [437, 321] width 247 height 549
click at [349, 160] on div at bounding box center [437, 321] width 247 height 549
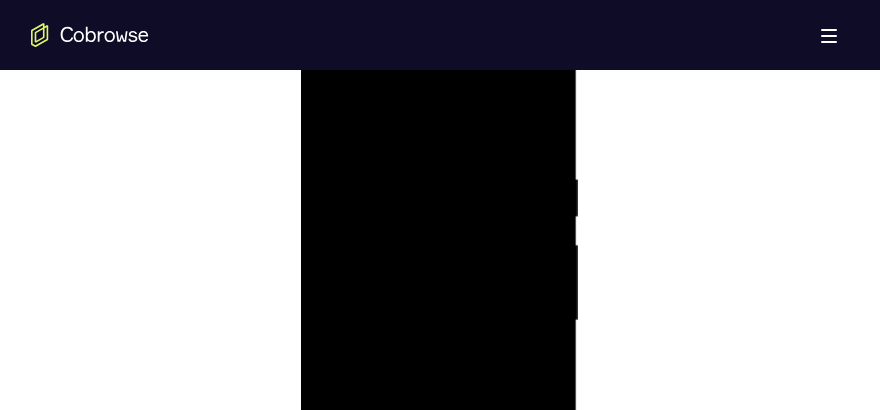
click at [334, 117] on div at bounding box center [437, 321] width 247 height 549
drag, startPoint x: 382, startPoint y: 224, endPoint x: 396, endPoint y: 348, distance: 124.2
click at [396, 348] on div at bounding box center [437, 321] width 247 height 549
drag, startPoint x: 388, startPoint y: 240, endPoint x: 385, endPoint y: 327, distance: 87.2
click at [385, 327] on div at bounding box center [437, 321] width 247 height 549
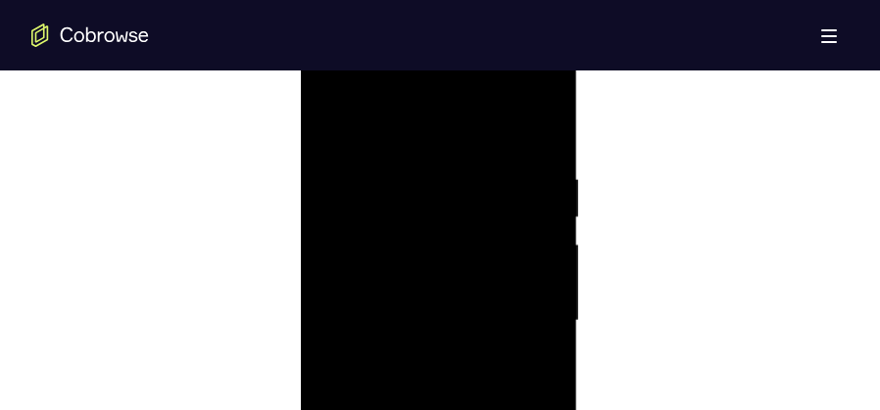
click at [475, 220] on div at bounding box center [437, 321] width 247 height 549
click at [334, 117] on div at bounding box center [437, 321] width 247 height 549
drag, startPoint x: 376, startPoint y: 227, endPoint x: 371, endPoint y: 346, distance: 118.6
click at [371, 346] on div at bounding box center [437, 272] width 247 height 549
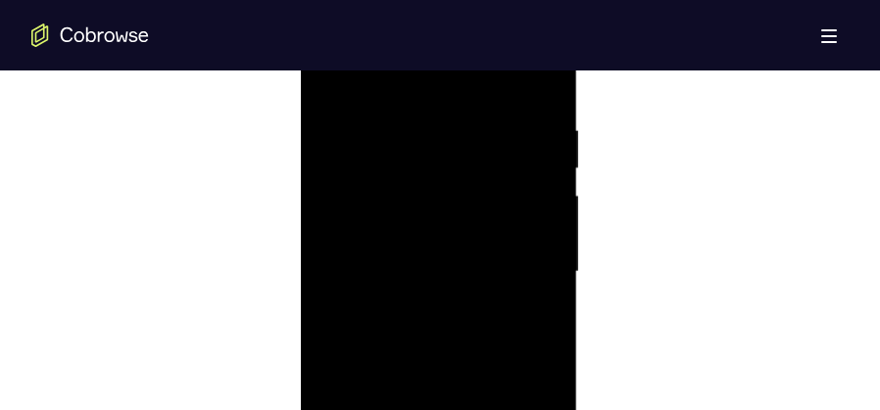
drag, startPoint x: 377, startPoint y: 155, endPoint x: 376, endPoint y: 307, distance: 151.9
click at [376, 308] on div at bounding box center [437, 272] width 247 height 549
drag, startPoint x: 372, startPoint y: 183, endPoint x: 368, endPoint y: 316, distance: 133.3
click at [368, 316] on div at bounding box center [437, 272] width 247 height 549
click at [429, 329] on div at bounding box center [437, 272] width 247 height 549
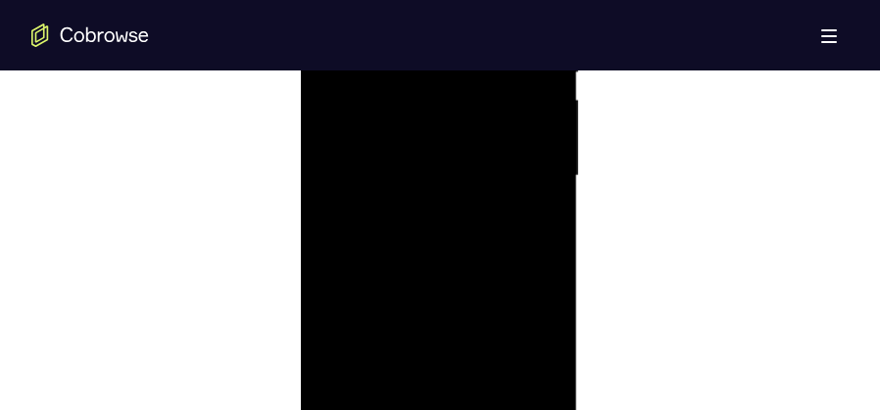
scroll to position [1323, 0]
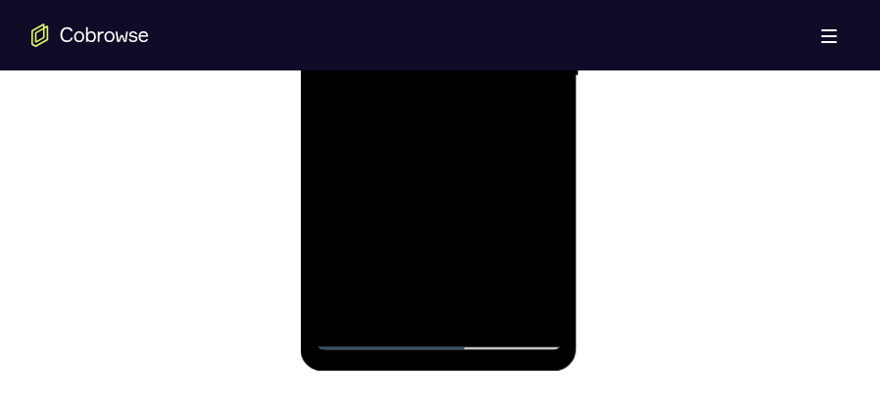
click at [486, 307] on div at bounding box center [437, 76] width 247 height 549
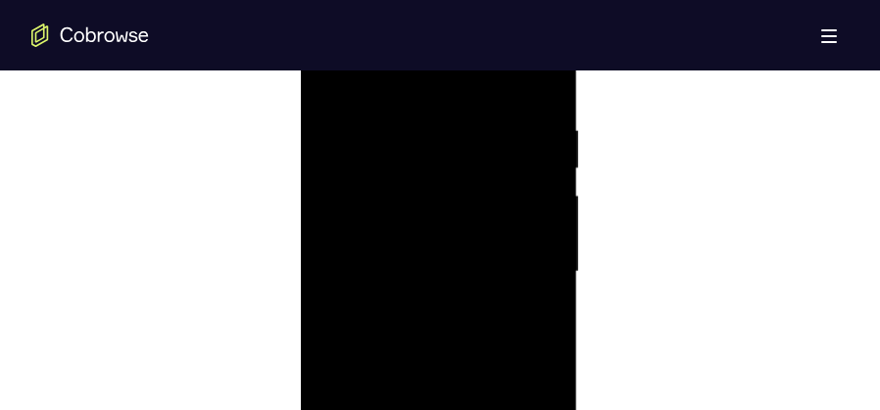
click at [452, 263] on div at bounding box center [437, 272] width 247 height 549
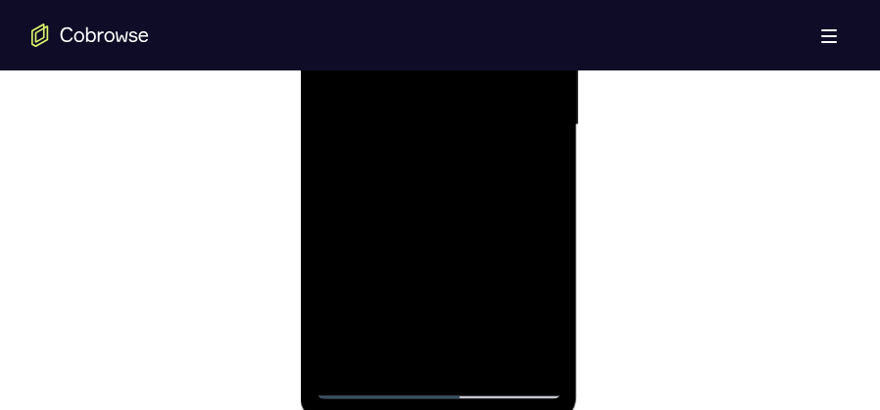
scroll to position [1078, 0]
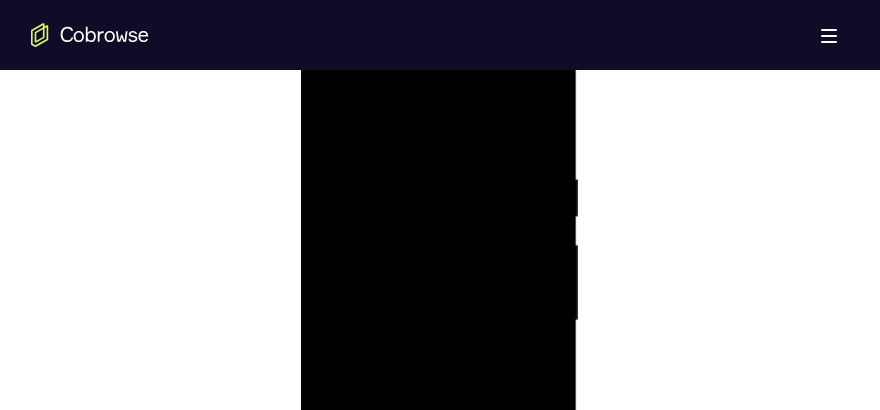
click at [326, 125] on div at bounding box center [437, 321] width 247 height 549
click at [328, 123] on div at bounding box center [437, 321] width 247 height 549
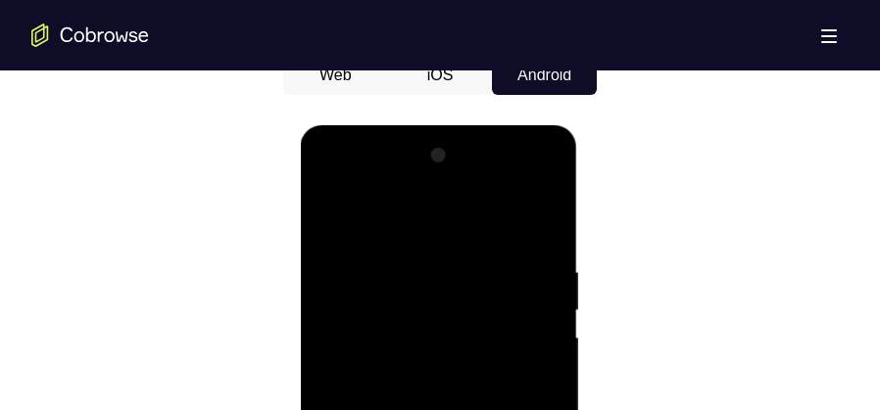
scroll to position [980, 0]
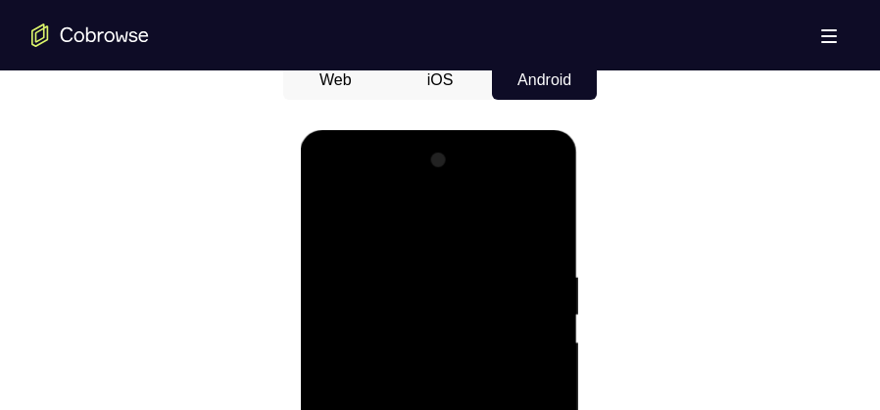
drag, startPoint x: 467, startPoint y: 309, endPoint x: 454, endPoint y: 435, distance: 127.1
drag, startPoint x: 462, startPoint y: 280, endPoint x: 459, endPoint y: 379, distance: 99.0
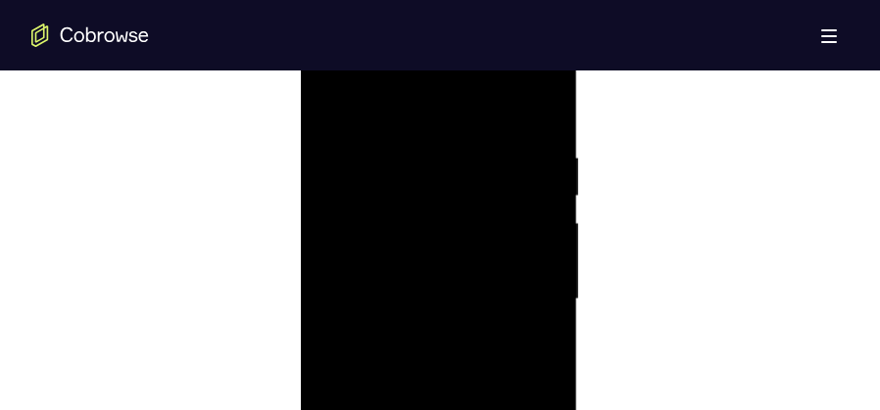
scroll to position [1078, 0]
drag, startPoint x: 461, startPoint y: 333, endPoint x: 466, endPoint y: 183, distance: 150.0
click at [466, 183] on div at bounding box center [437, 321] width 247 height 549
drag, startPoint x: 461, startPoint y: 292, endPoint x: 468, endPoint y: 190, distance: 102.1
click at [468, 190] on div at bounding box center [437, 321] width 247 height 549
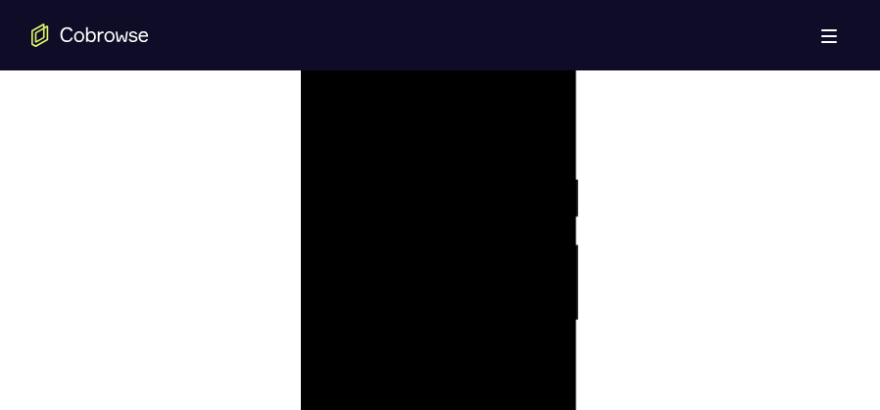
drag, startPoint x: 453, startPoint y: 345, endPoint x: 478, endPoint y: 185, distance: 161.7
click at [478, 185] on div at bounding box center [437, 321] width 247 height 549
drag, startPoint x: 469, startPoint y: 270, endPoint x: 475, endPoint y: 145, distance: 125.5
click at [475, 145] on div at bounding box center [437, 321] width 247 height 549
drag, startPoint x: 464, startPoint y: 234, endPoint x: 458, endPoint y: 164, distance: 70.8
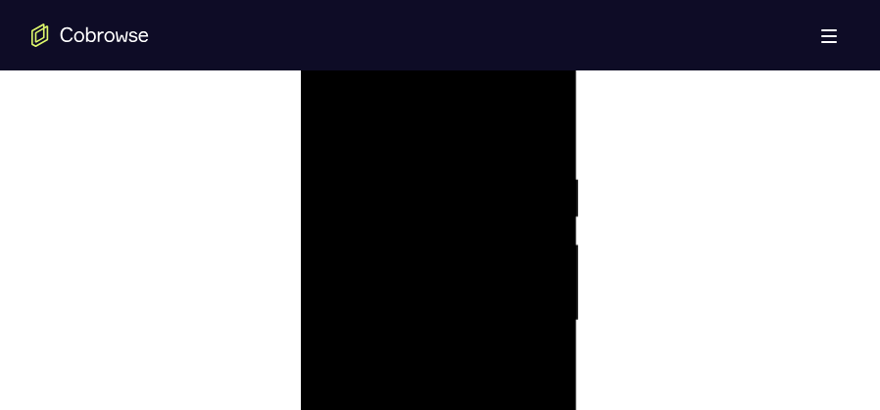
click at [458, 160] on div at bounding box center [437, 321] width 247 height 549
drag, startPoint x: 444, startPoint y: 202, endPoint x: 444, endPoint y: 138, distance: 63.7
click at [444, 138] on div at bounding box center [437, 272] width 247 height 549
